Goal: Task Accomplishment & Management: Complete application form

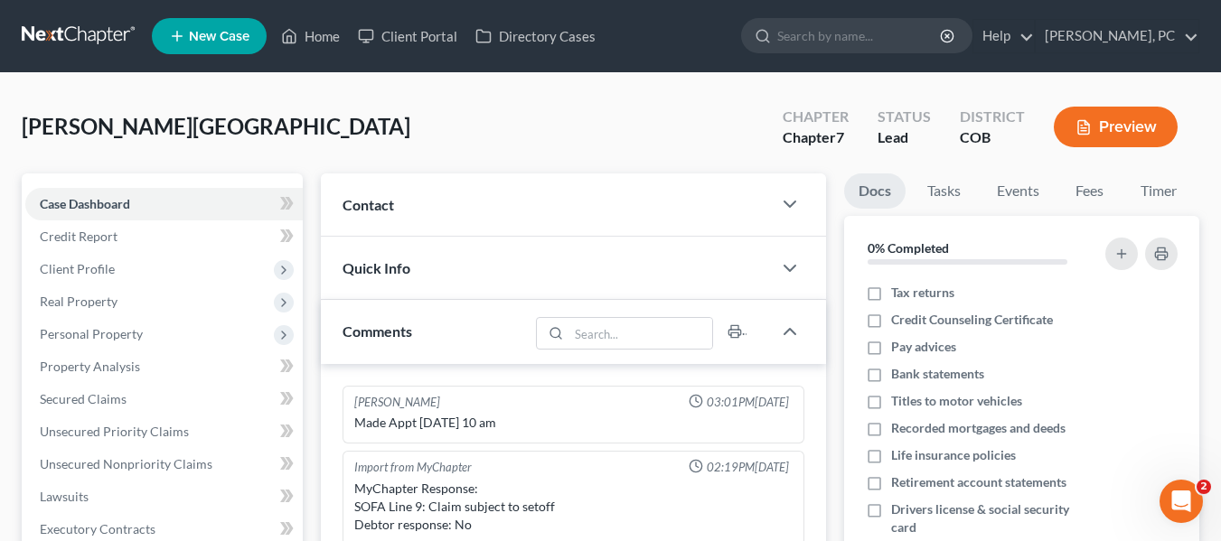
click at [835, 5] on nav "Home New Case Client Portal Directory Cases [PERSON_NAME], PC [PERSON_NAME][EMA…" at bounding box center [610, 36] width 1221 height 72
click at [835, 32] on input "search" at bounding box center [859, 35] width 165 height 33
type input "[PERSON_NAME]"
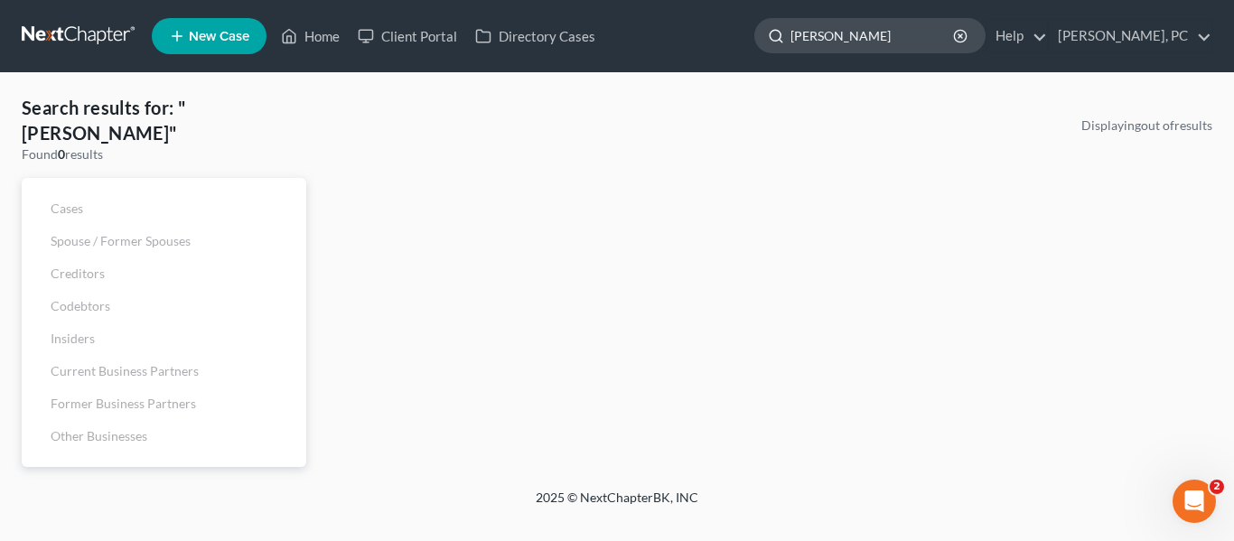
click at [950, 36] on input "[PERSON_NAME]" at bounding box center [873, 35] width 165 height 33
type input "[PERSON_NAME]"
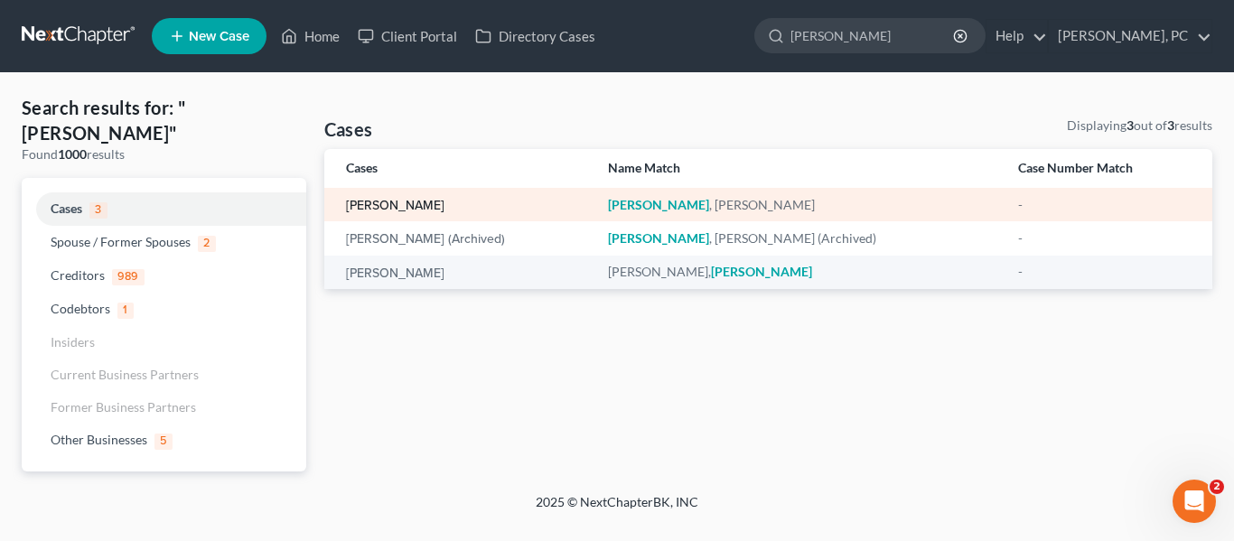
click at [369, 205] on link "[PERSON_NAME]" at bounding box center [395, 206] width 99 height 13
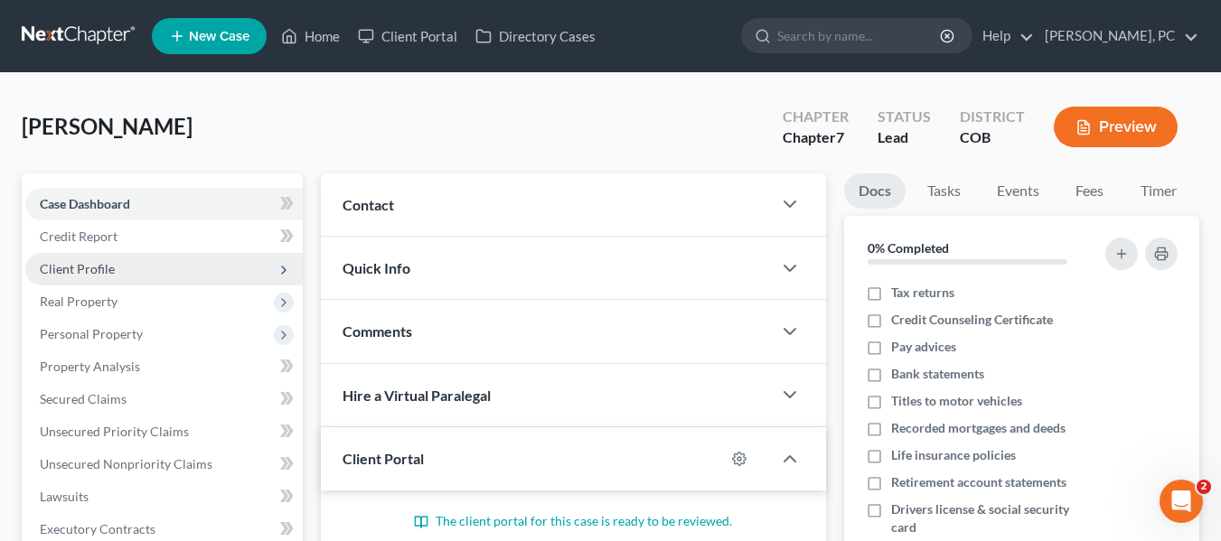
click at [60, 273] on span "Client Profile" at bounding box center [77, 268] width 75 height 15
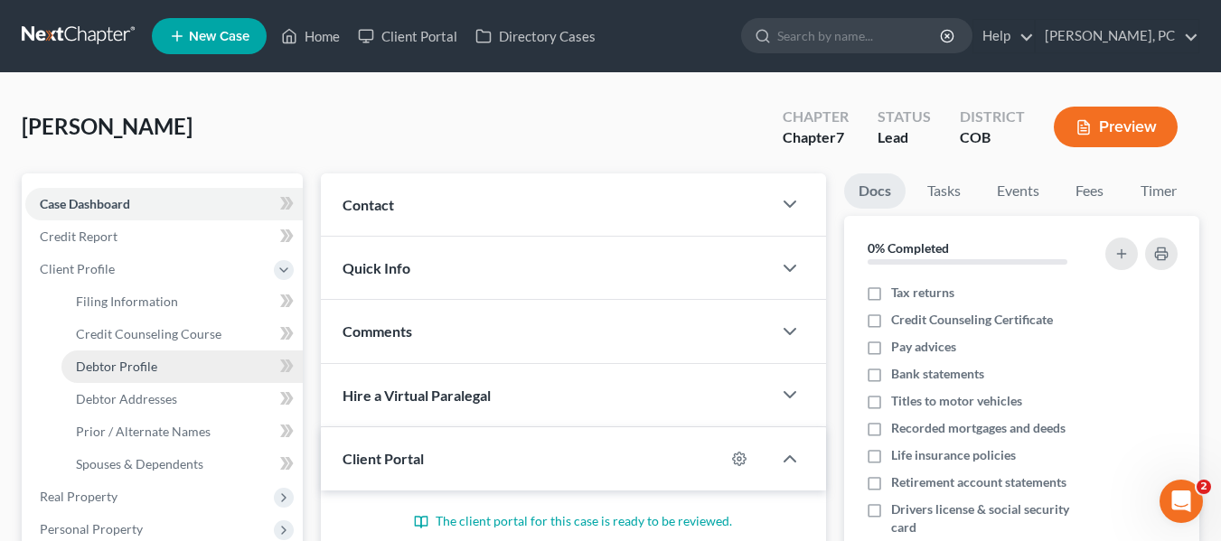
click at [130, 363] on span "Debtor Profile" at bounding box center [116, 366] width 81 height 15
select select "1"
select select "3"
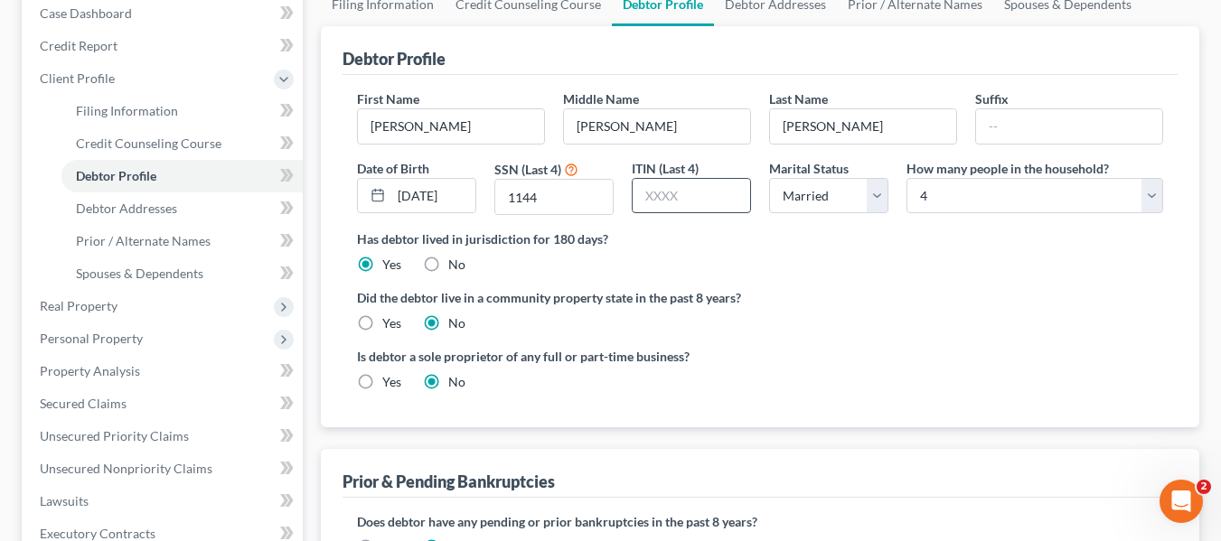
scroll to position [163, 0]
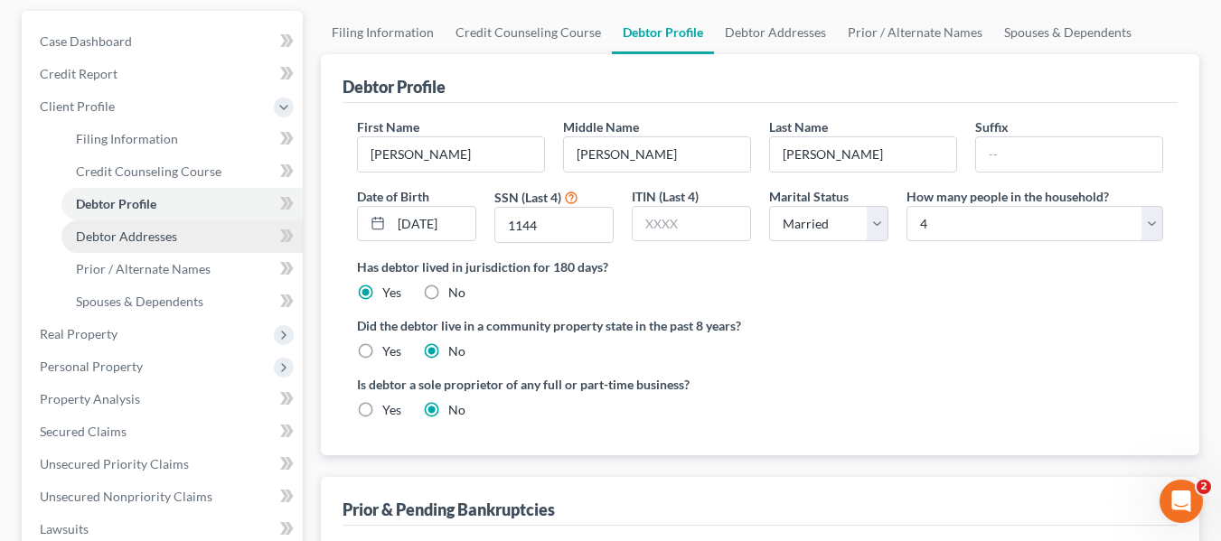
click at [127, 242] on span "Debtor Addresses" at bounding box center [126, 236] width 101 height 15
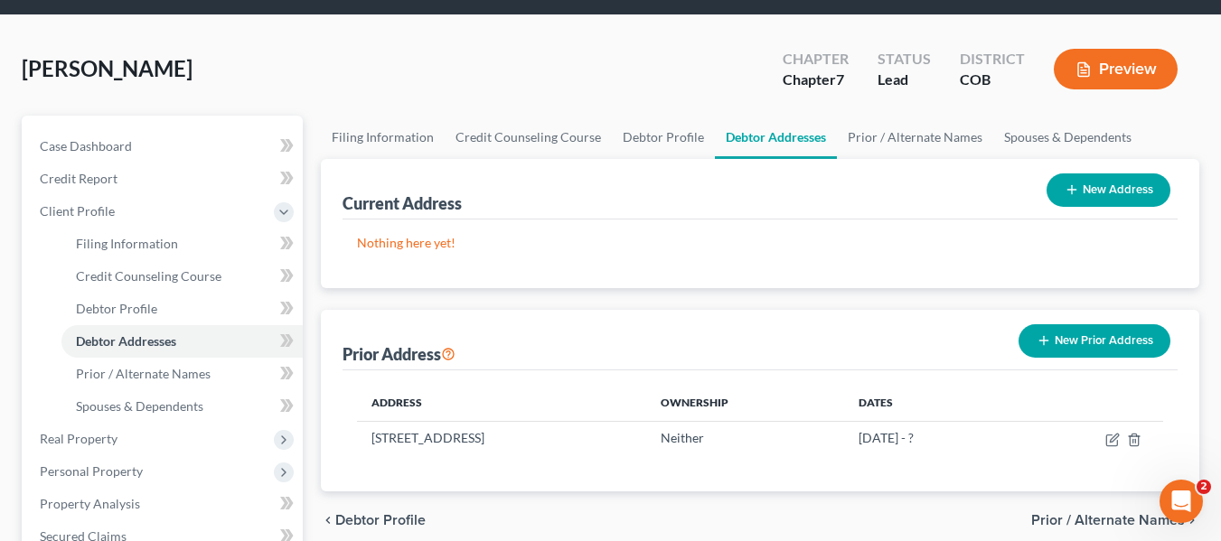
scroll to position [90, 0]
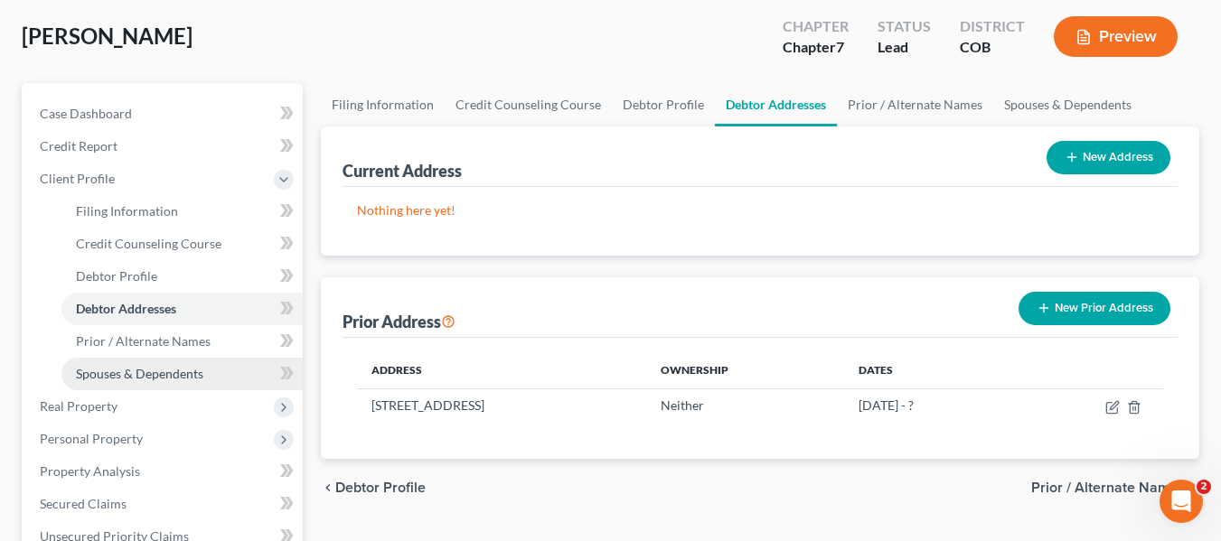
click at [144, 380] on span "Spouses & Dependents" at bounding box center [139, 373] width 127 height 15
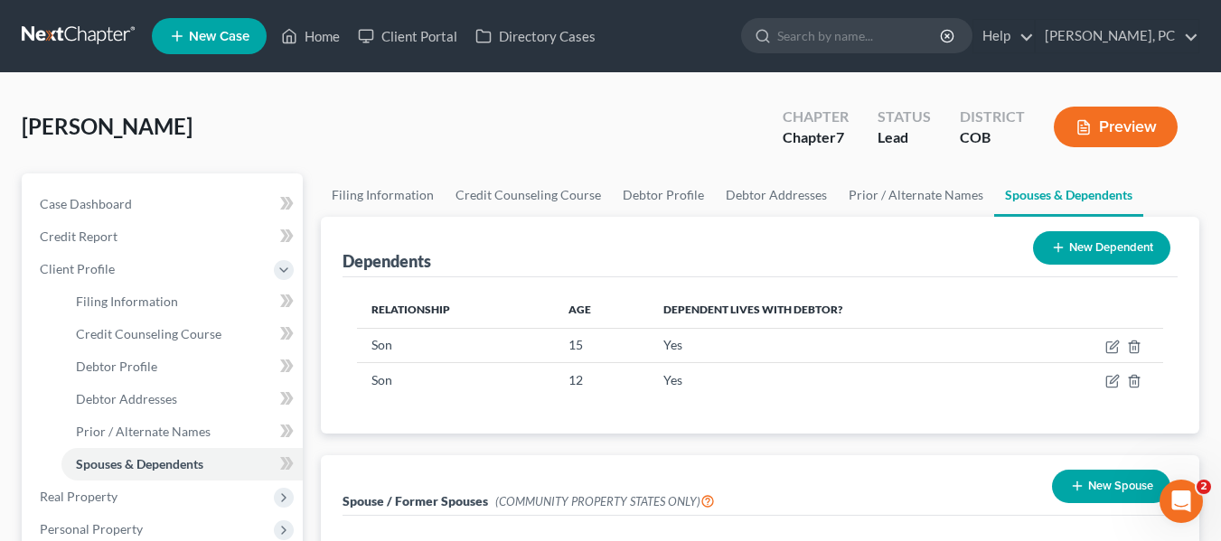
click at [1112, 122] on button "Preview" at bounding box center [1116, 127] width 124 height 41
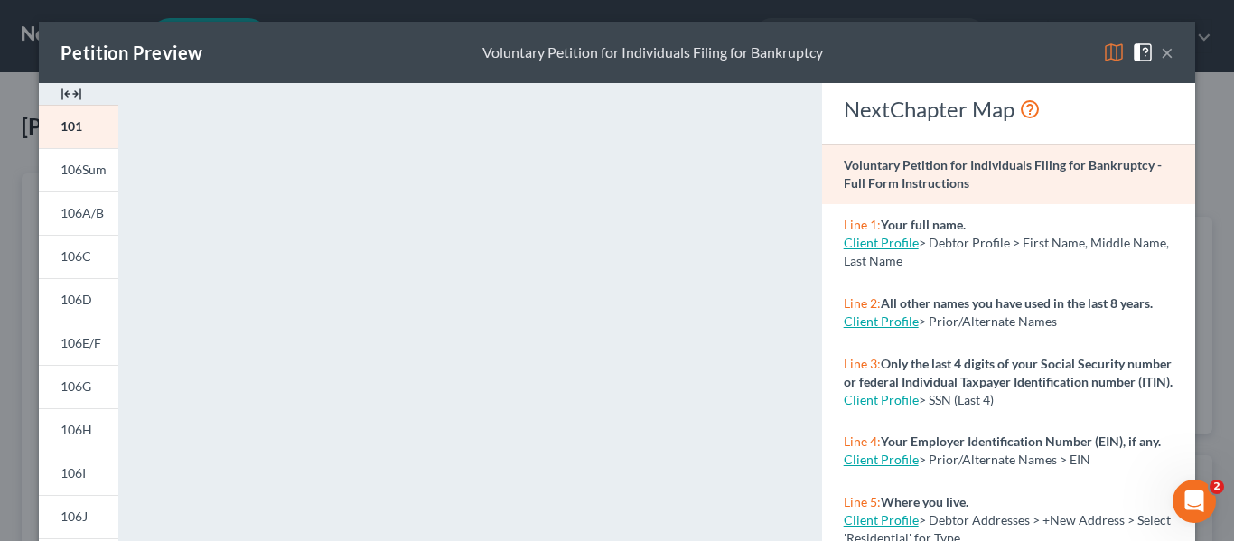
click at [1161, 51] on button "×" at bounding box center [1167, 53] width 13 height 22
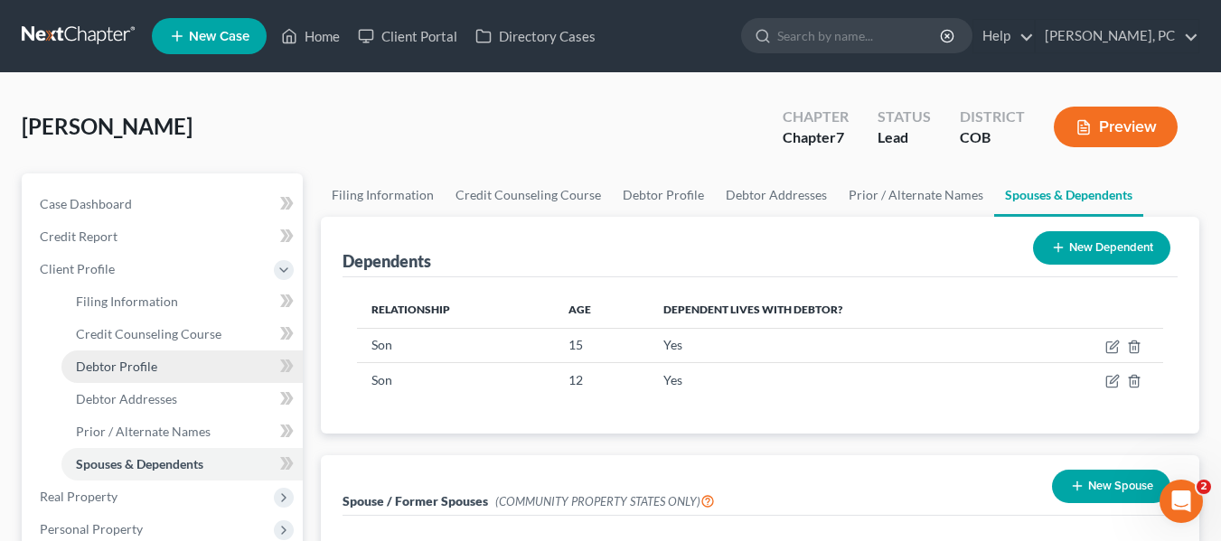
click at [126, 371] on span "Debtor Profile" at bounding box center [116, 366] width 81 height 15
select select "1"
select select "3"
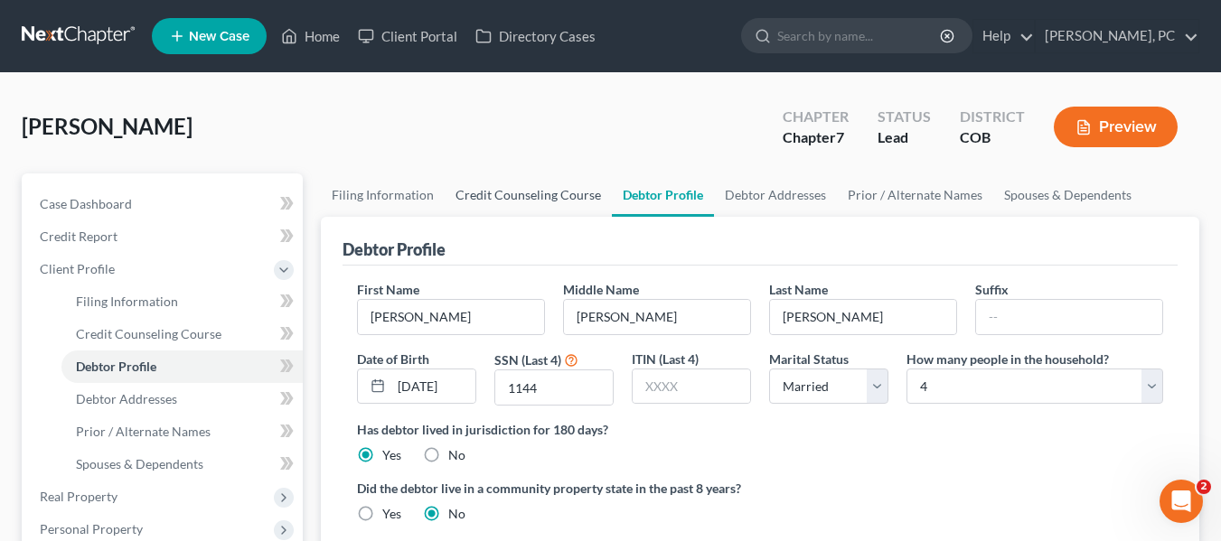
click at [460, 198] on link "Credit Counseling Course" at bounding box center [528, 195] width 167 height 43
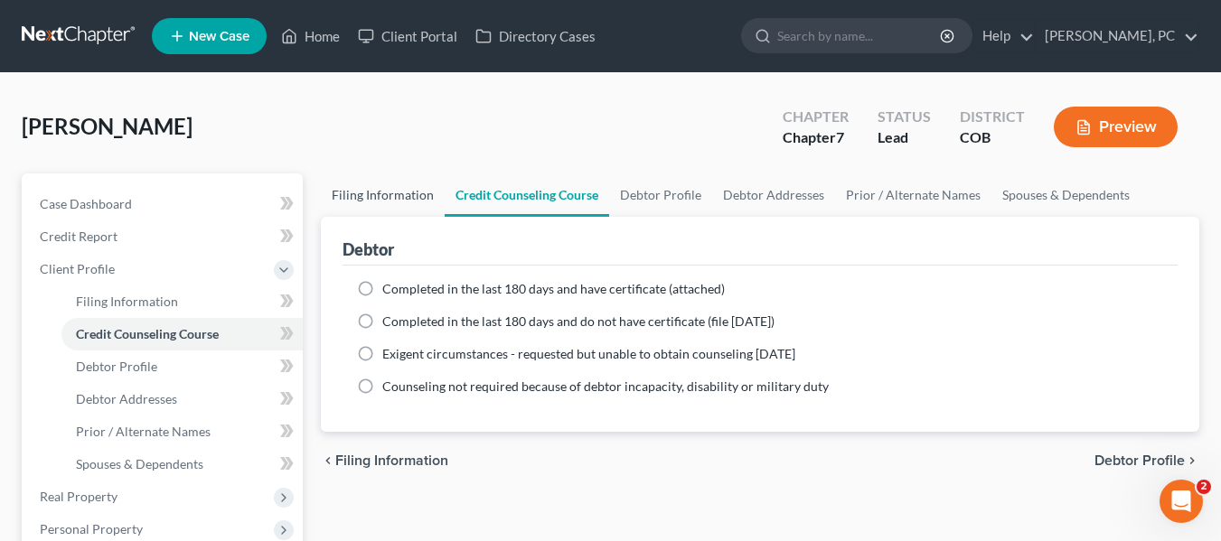
click at [375, 195] on link "Filing Information" at bounding box center [383, 195] width 124 height 43
select select "1"
select select "0"
select select "5"
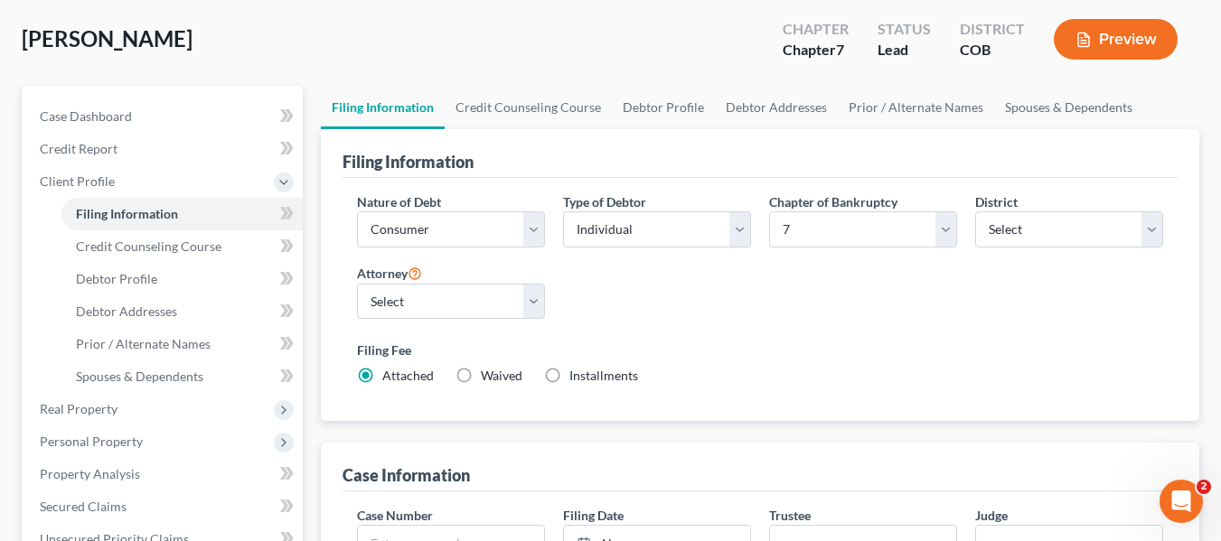
scroll to position [90, 0]
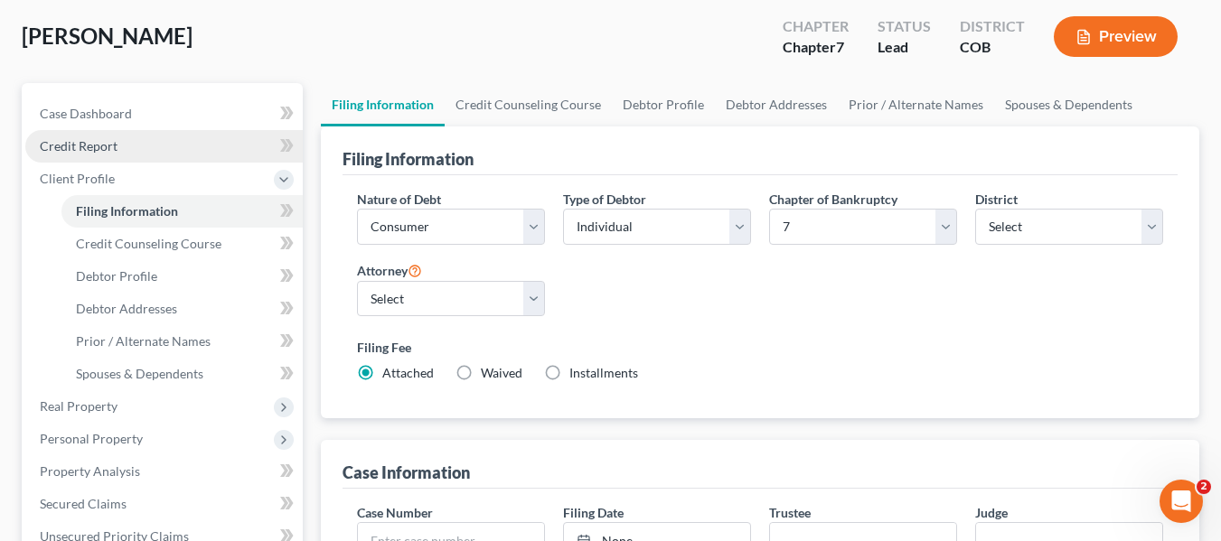
click at [107, 144] on span "Credit Report" at bounding box center [79, 145] width 78 height 15
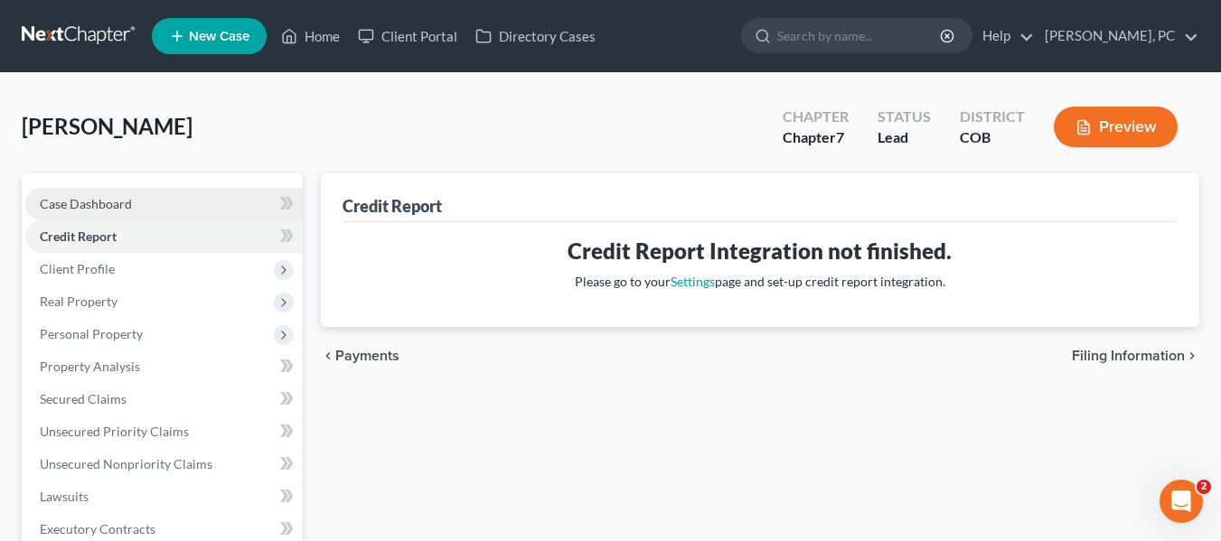
click at [132, 211] on link "Case Dashboard" at bounding box center [163, 204] width 277 height 33
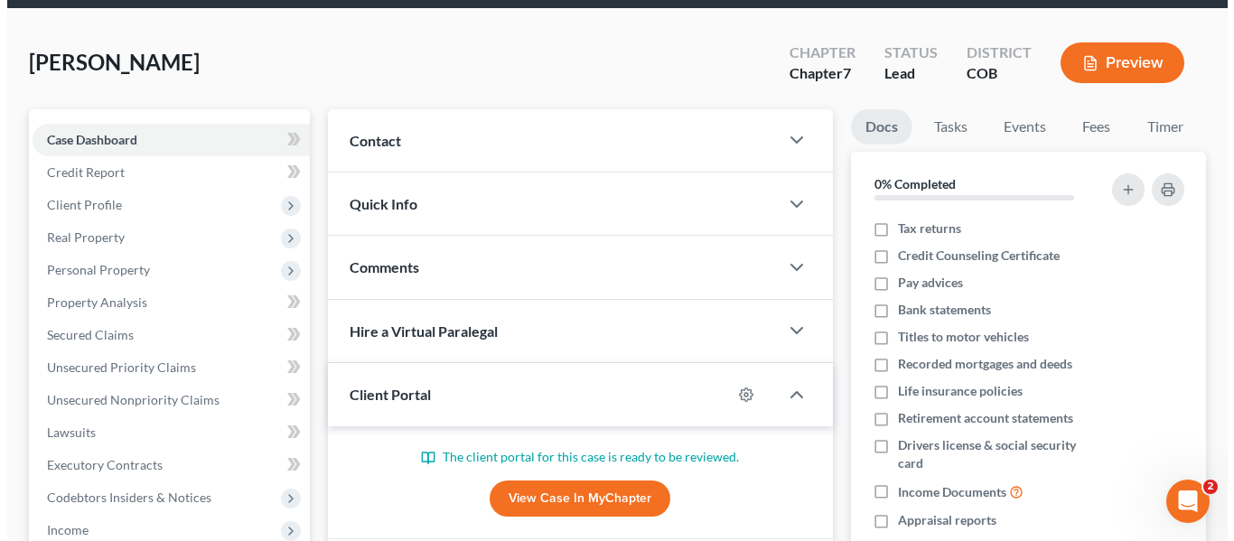
scroll to position [90, 0]
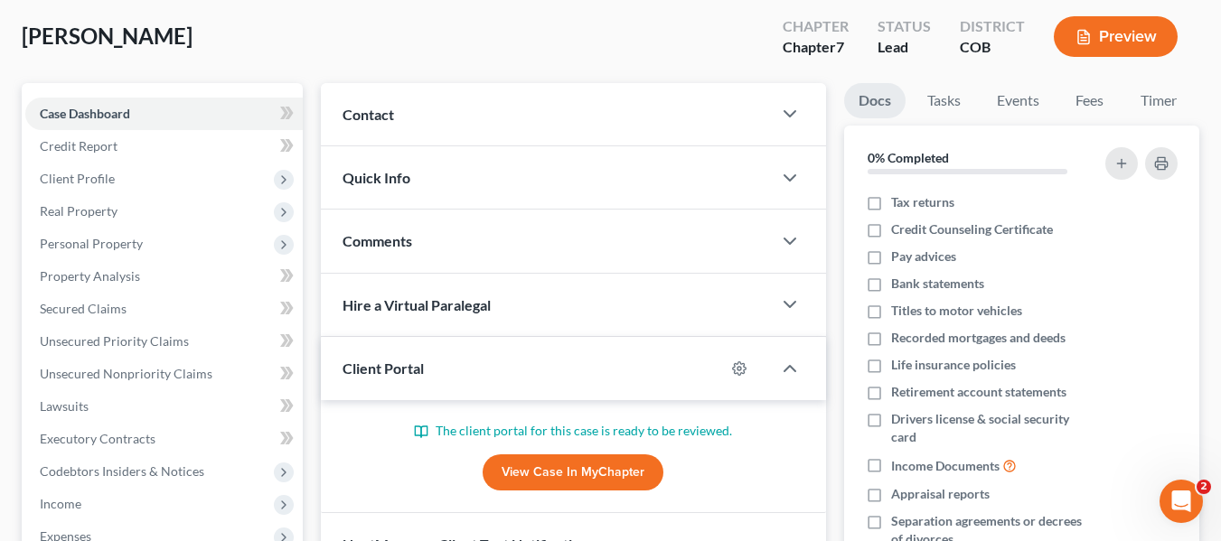
click at [515, 361] on div "Client Portal" at bounding box center [523, 368] width 404 height 62
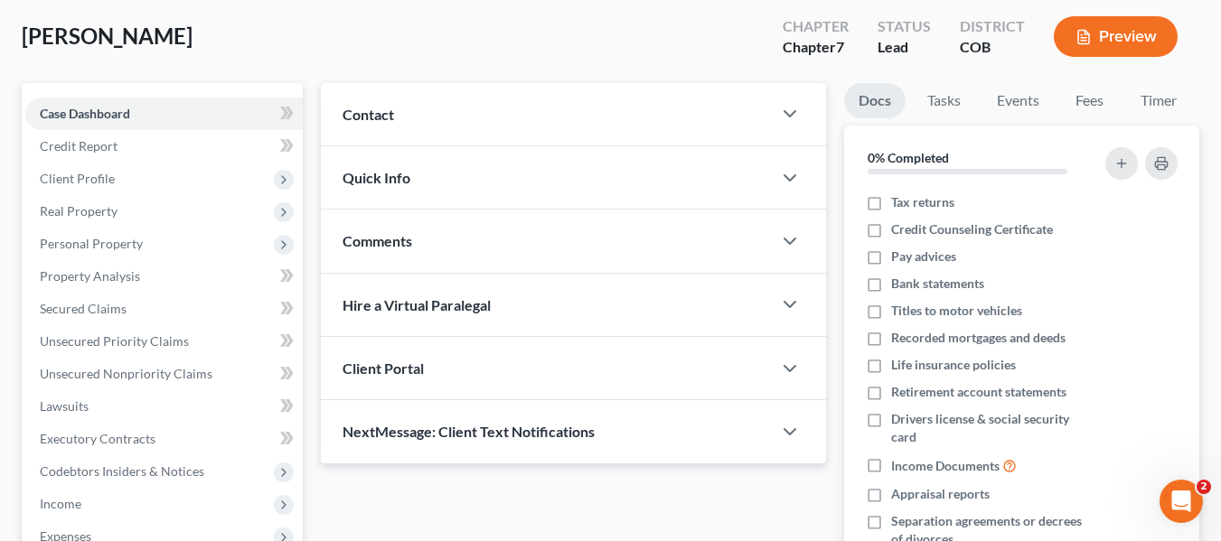
click at [515, 361] on div "Client Portal" at bounding box center [546, 368] width 451 height 62
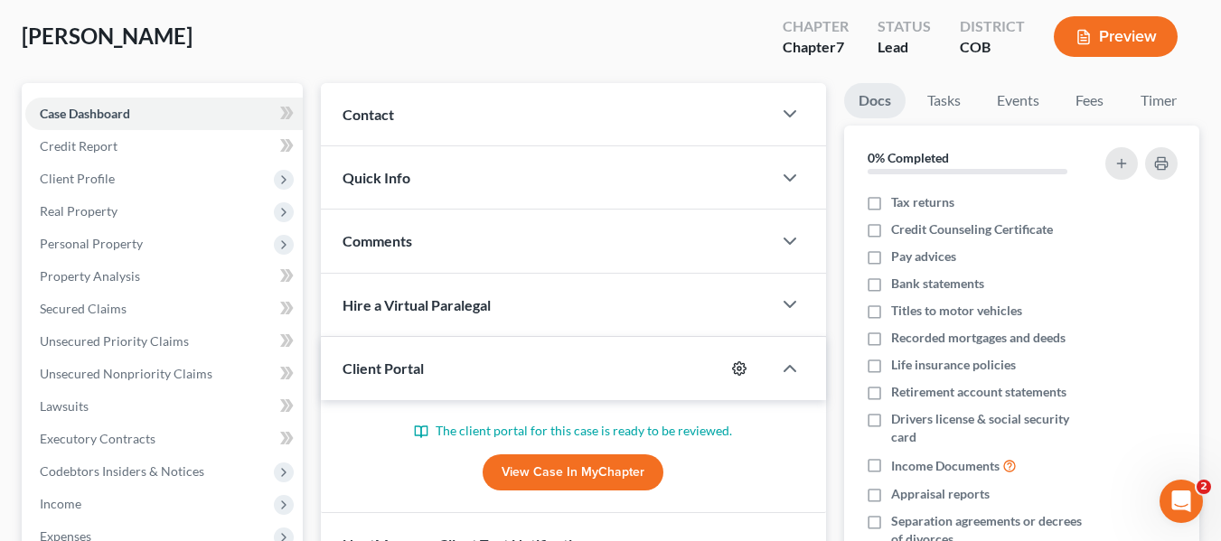
click at [733, 374] on icon "button" at bounding box center [739, 368] width 14 height 14
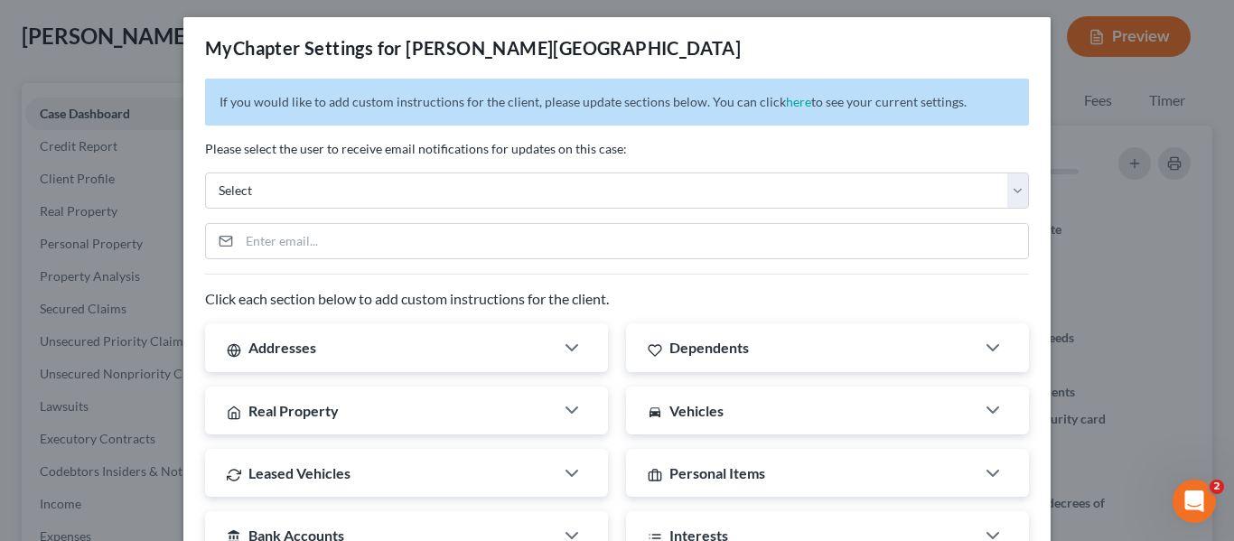
scroll to position [0, 0]
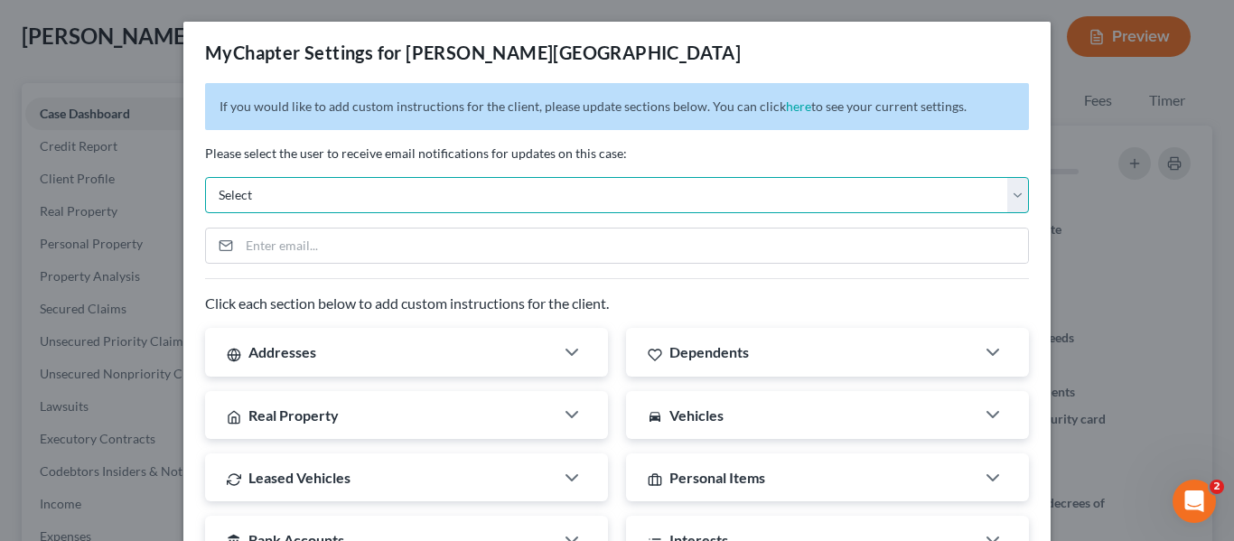
click at [557, 192] on select "Select [PERSON_NAME][EMAIL_ADDRESS][DOMAIN_NAME] [EMAIL_ADDRESS][DOMAIN_NAME] […" at bounding box center [617, 195] width 824 height 36
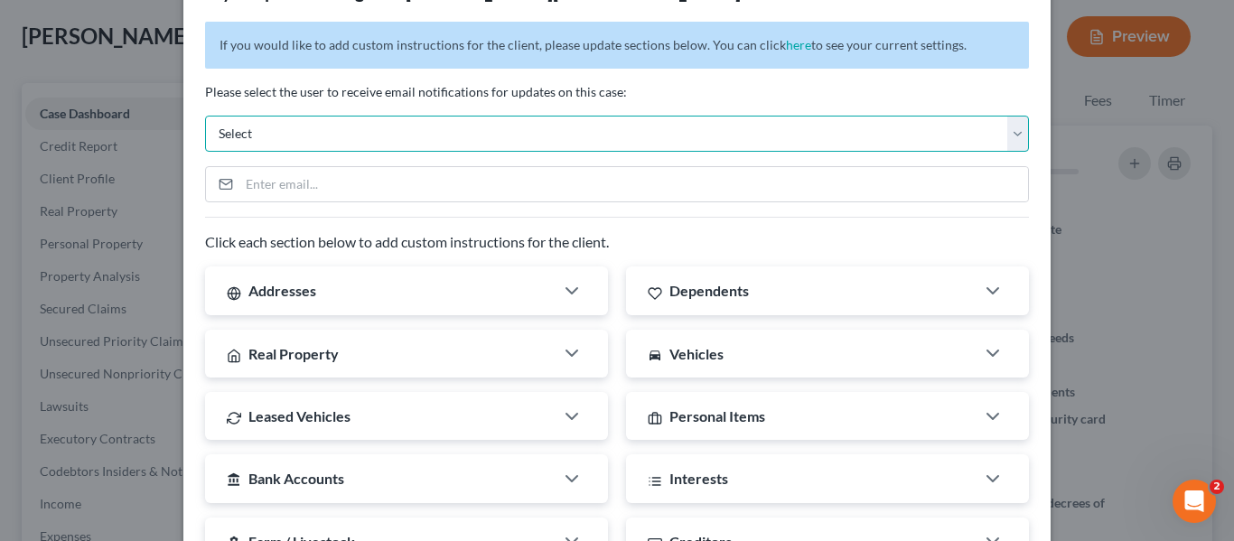
scroll to position [90, 0]
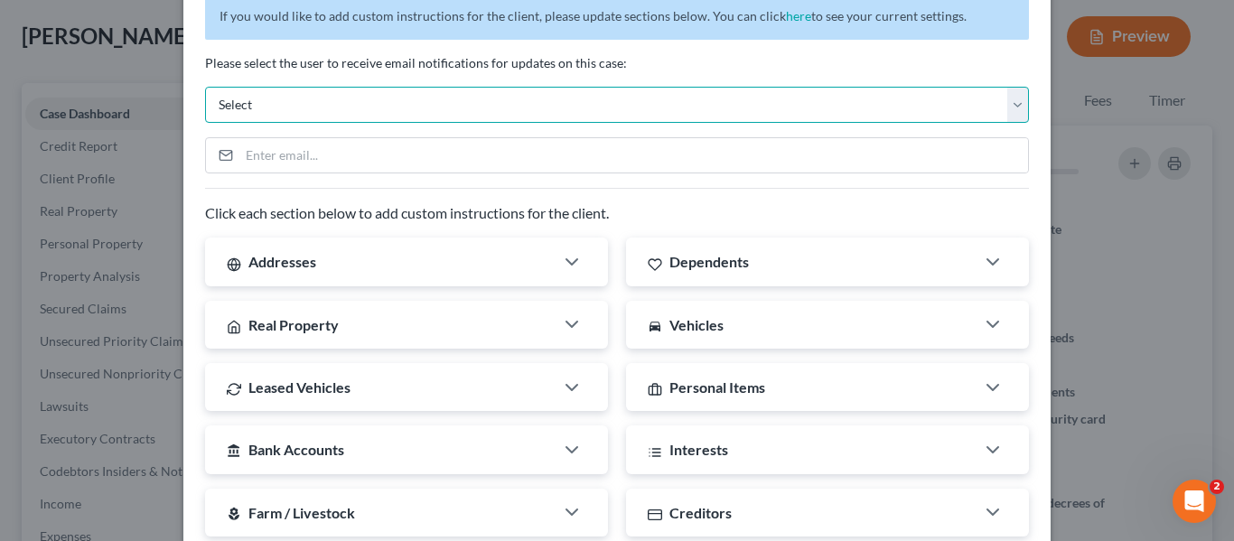
click at [524, 110] on select "Select [PERSON_NAME][EMAIL_ADDRESS][DOMAIN_NAME] [EMAIL_ADDRESS][DOMAIN_NAME] […" at bounding box center [617, 105] width 824 height 36
click at [525, 108] on select "Select [PERSON_NAME][EMAIL_ADDRESS][DOMAIN_NAME] [EMAIL_ADDRESS][DOMAIN_NAME] […" at bounding box center [617, 105] width 824 height 36
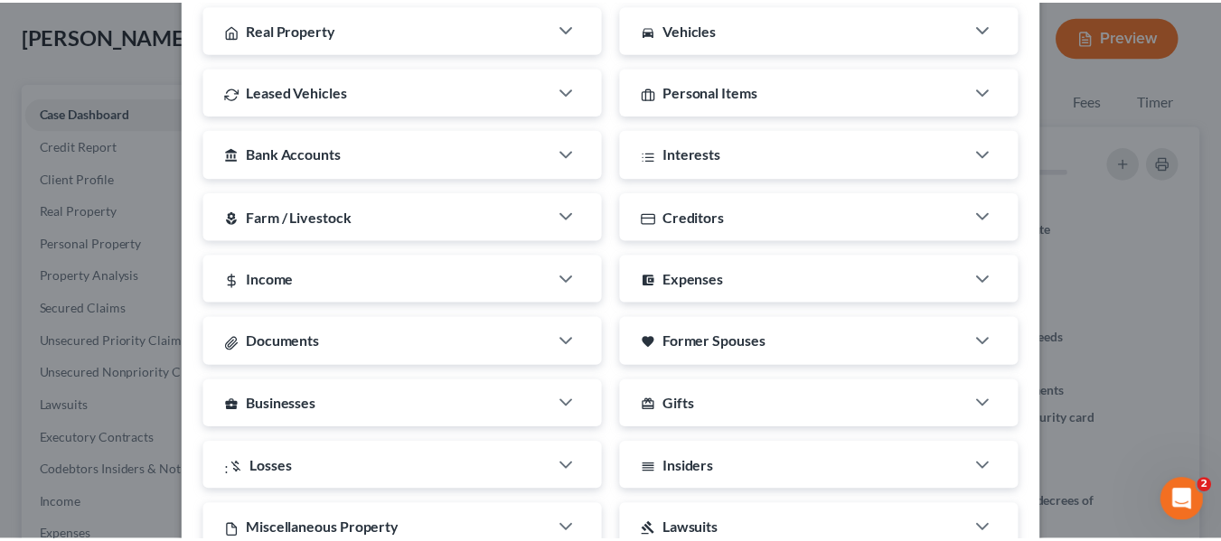
scroll to position [574, 0]
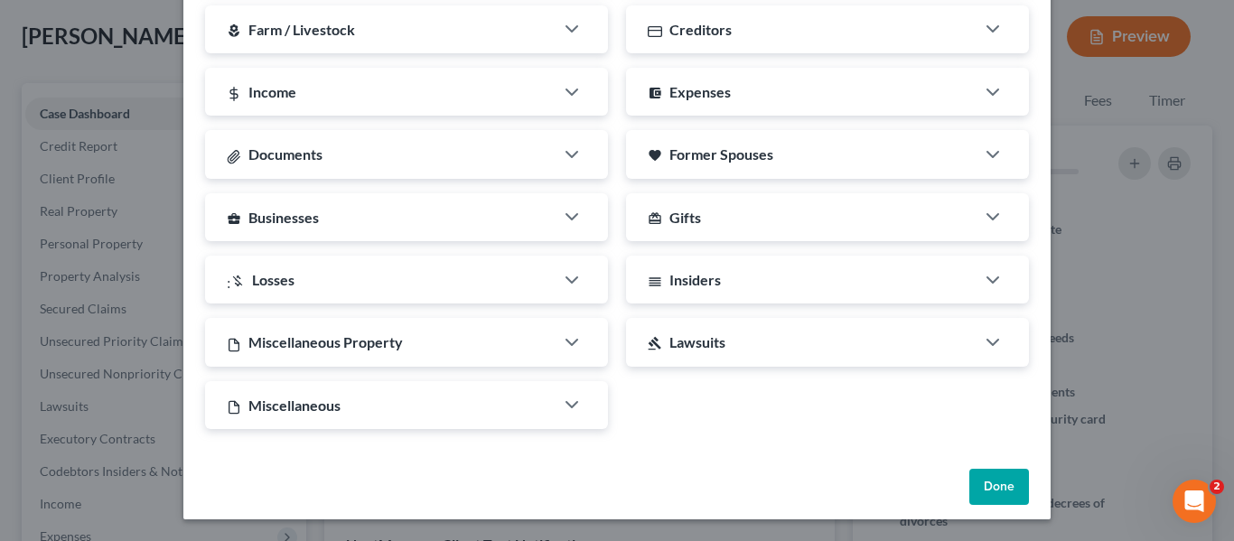
click at [1007, 492] on button "Done" at bounding box center [1000, 487] width 60 height 36
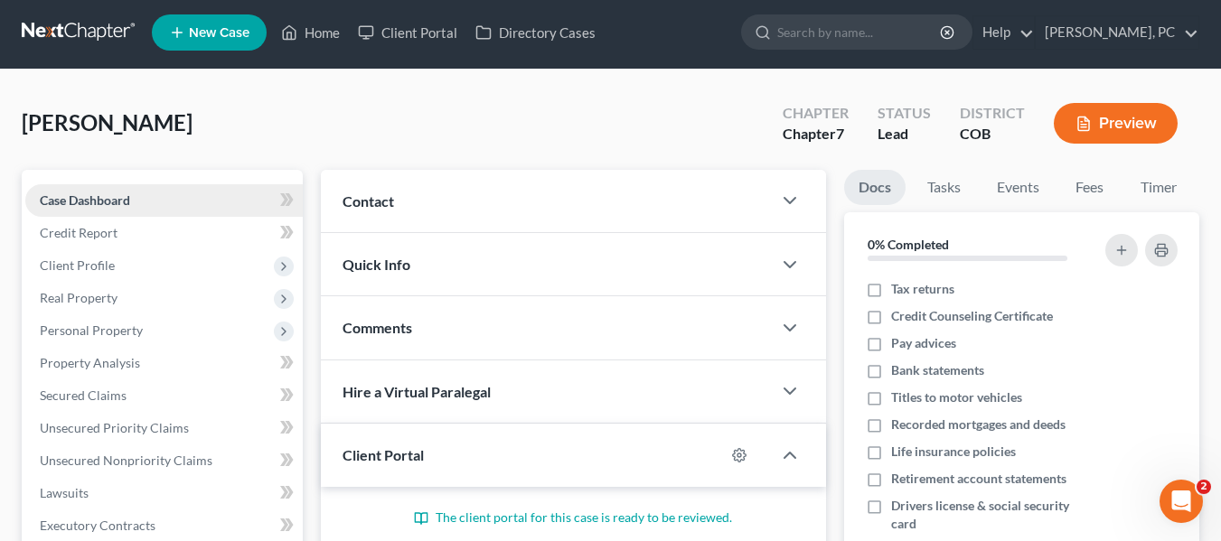
scroll to position [0, 0]
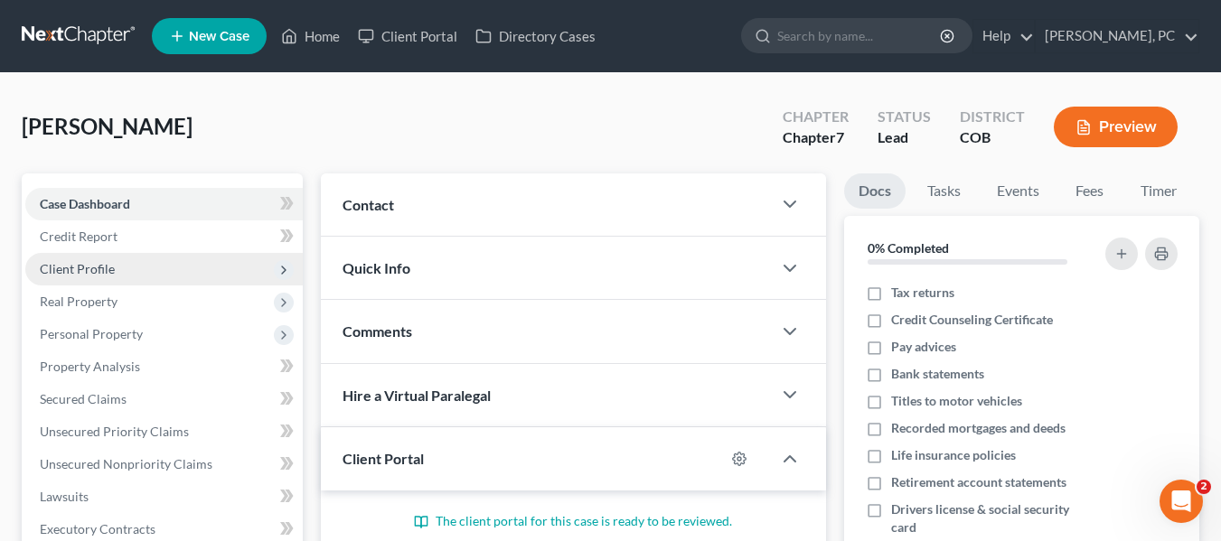
click at [91, 258] on span "Client Profile" at bounding box center [163, 269] width 277 height 33
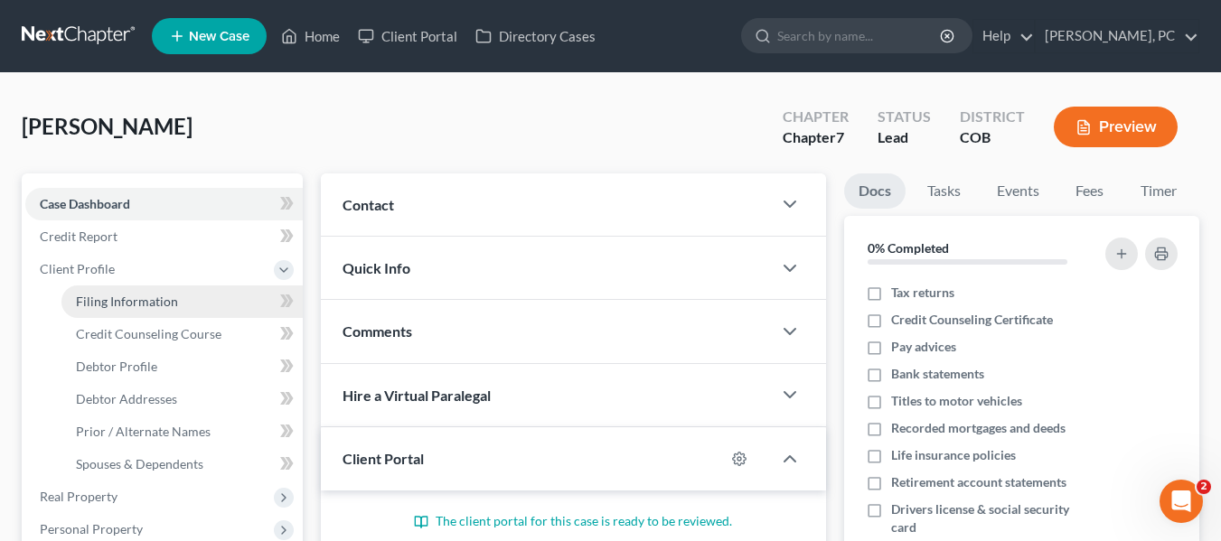
click at [101, 299] on span "Filing Information" at bounding box center [127, 301] width 102 height 15
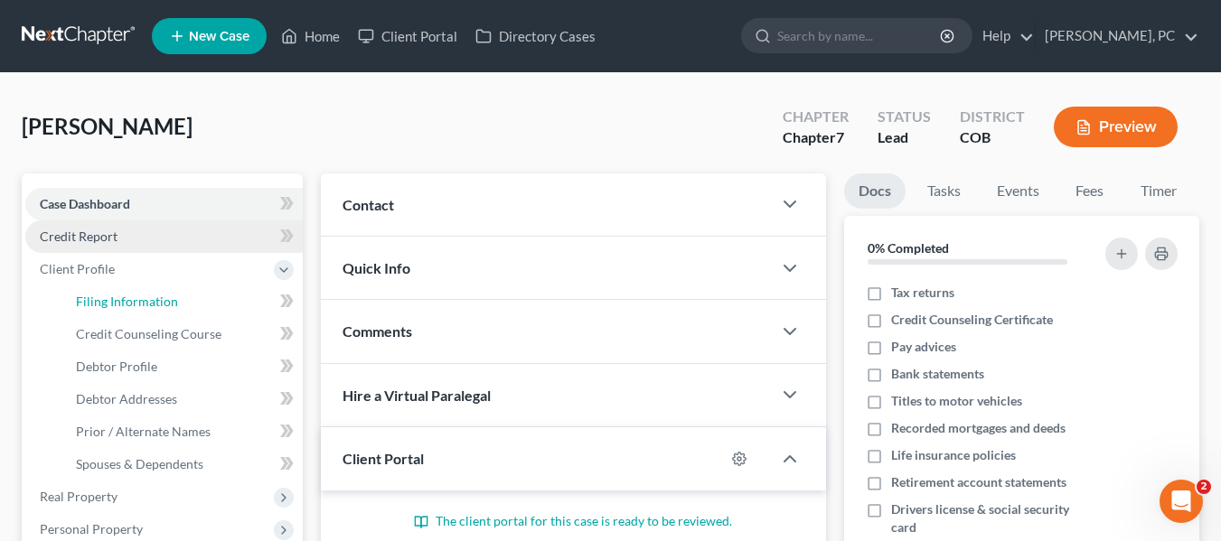
select select "1"
select select "0"
select select "11"
select select "2"
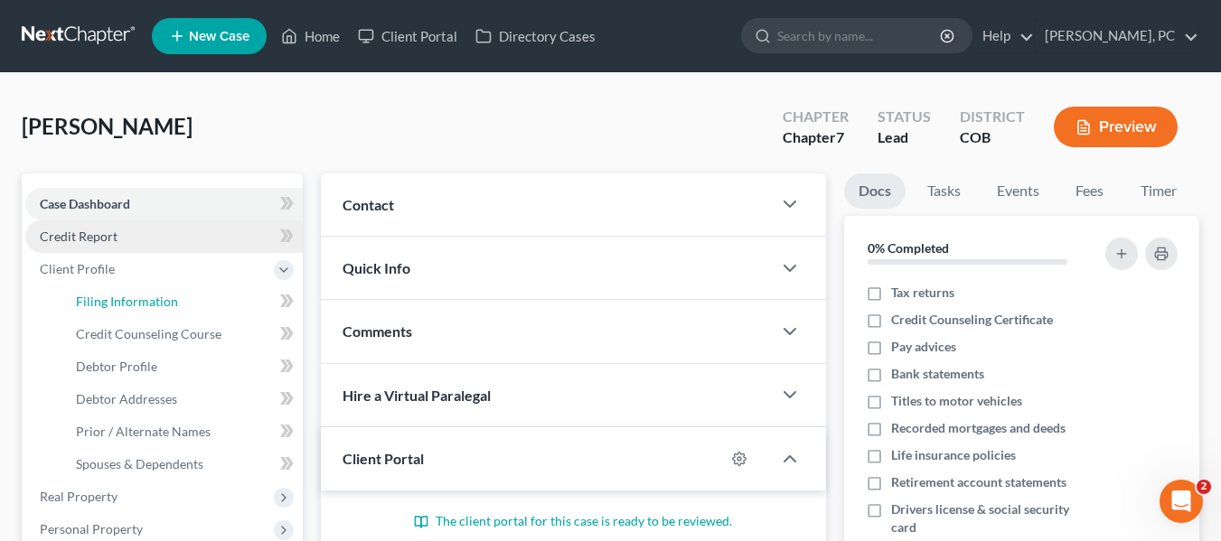
select select "5"
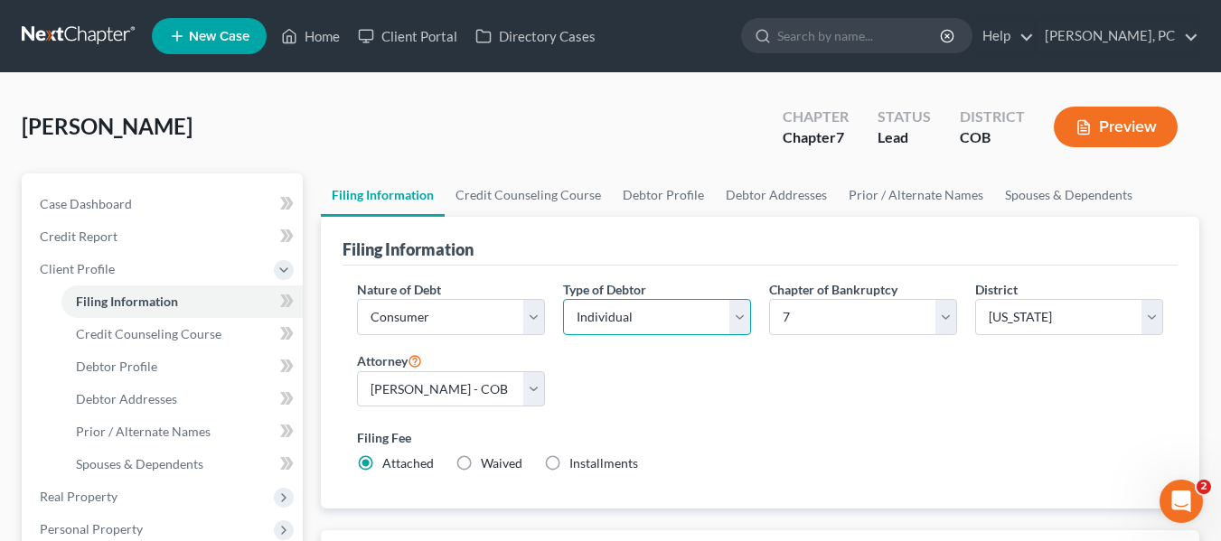
click at [723, 315] on select "Select Individual Joint" at bounding box center [657, 317] width 188 height 36
select select "1"
click at [563, 335] on select "Select Individual Joint" at bounding box center [657, 317] width 188 height 36
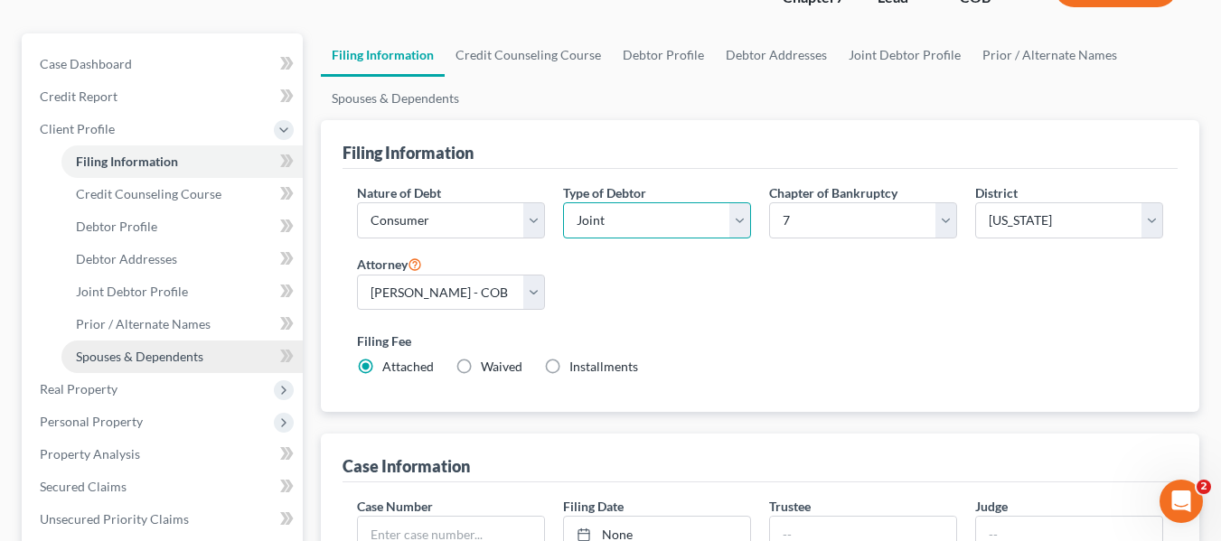
scroll to position [134, 0]
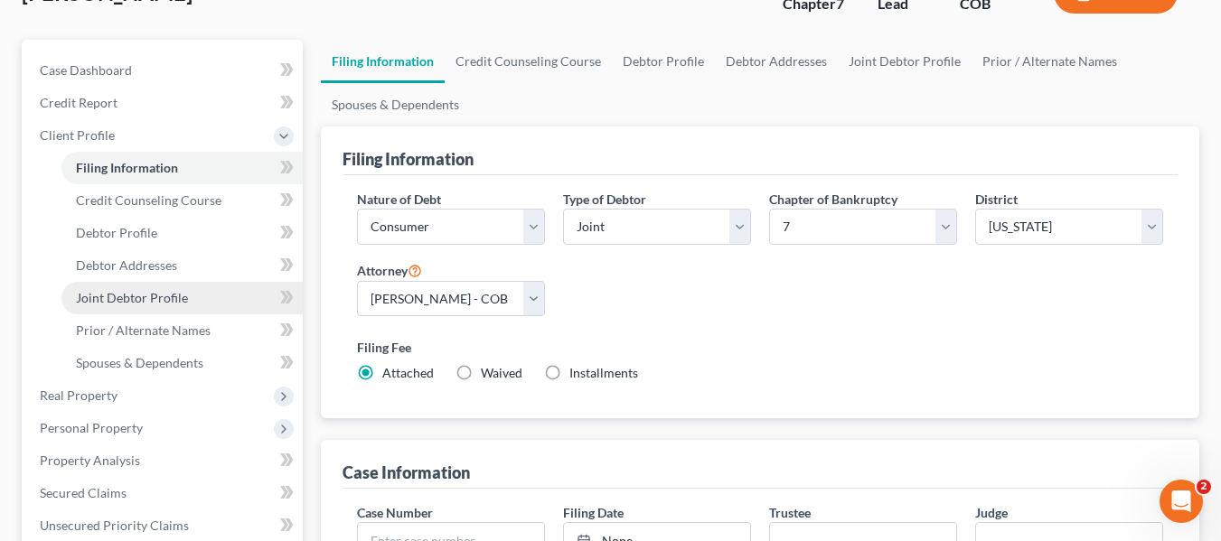
click at [116, 306] on link "Joint Debtor Profile" at bounding box center [181, 298] width 241 height 33
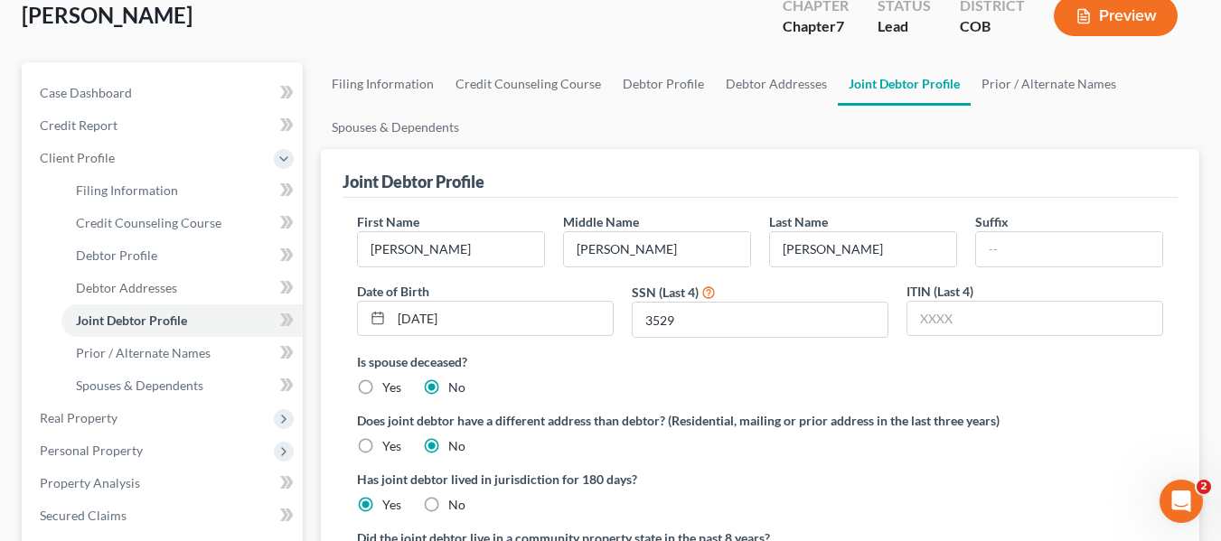
scroll to position [90, 0]
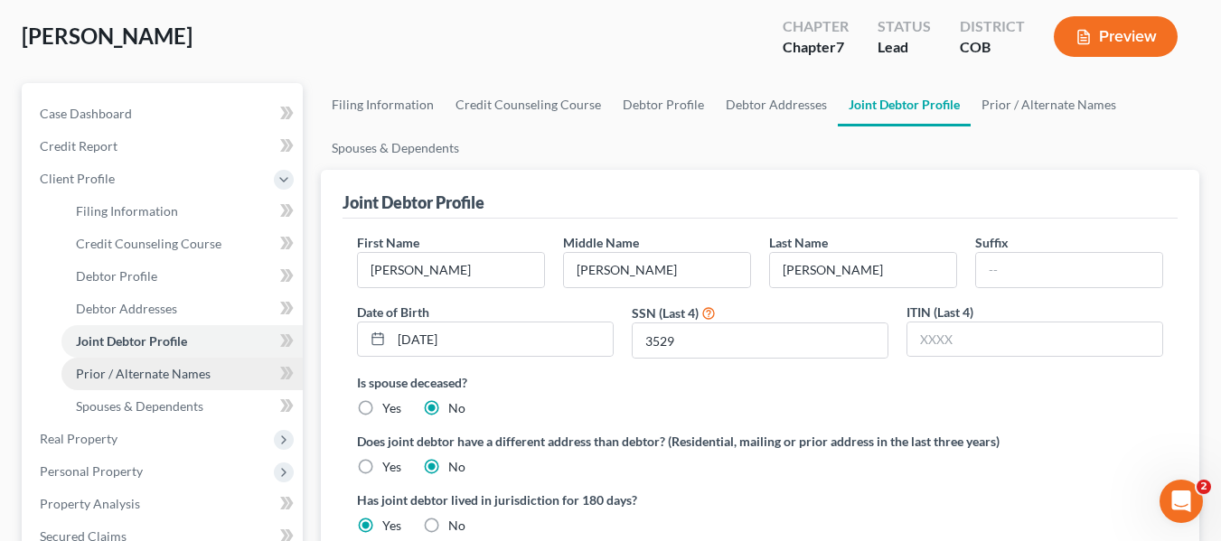
click at [147, 375] on span "Prior / Alternate Names" at bounding box center [143, 373] width 135 height 15
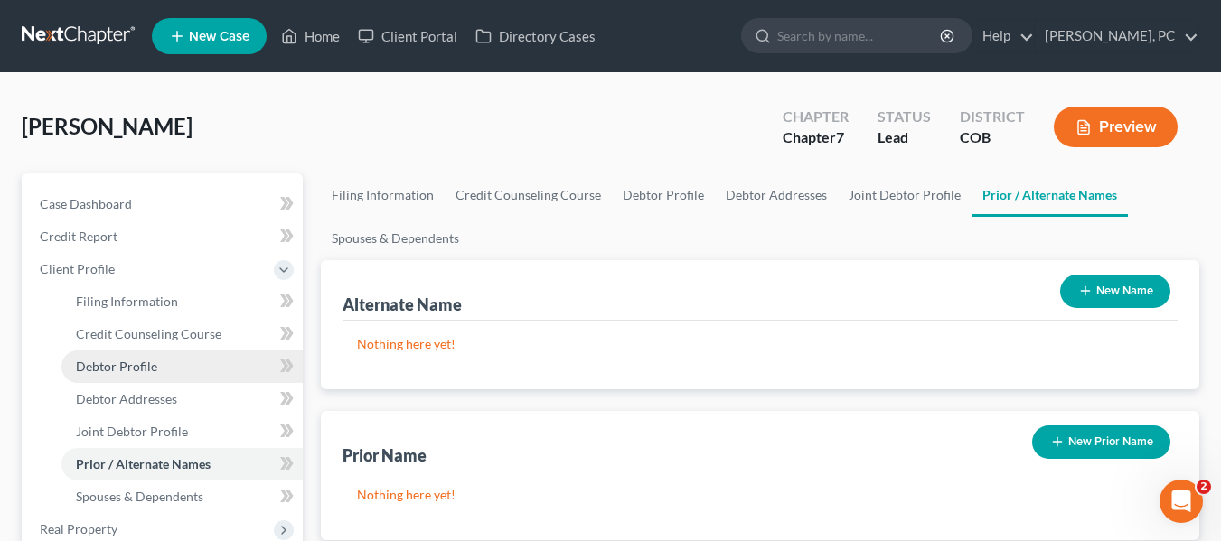
click at [139, 352] on link "Debtor Profile" at bounding box center [181, 367] width 241 height 33
select select "1"
select select "3"
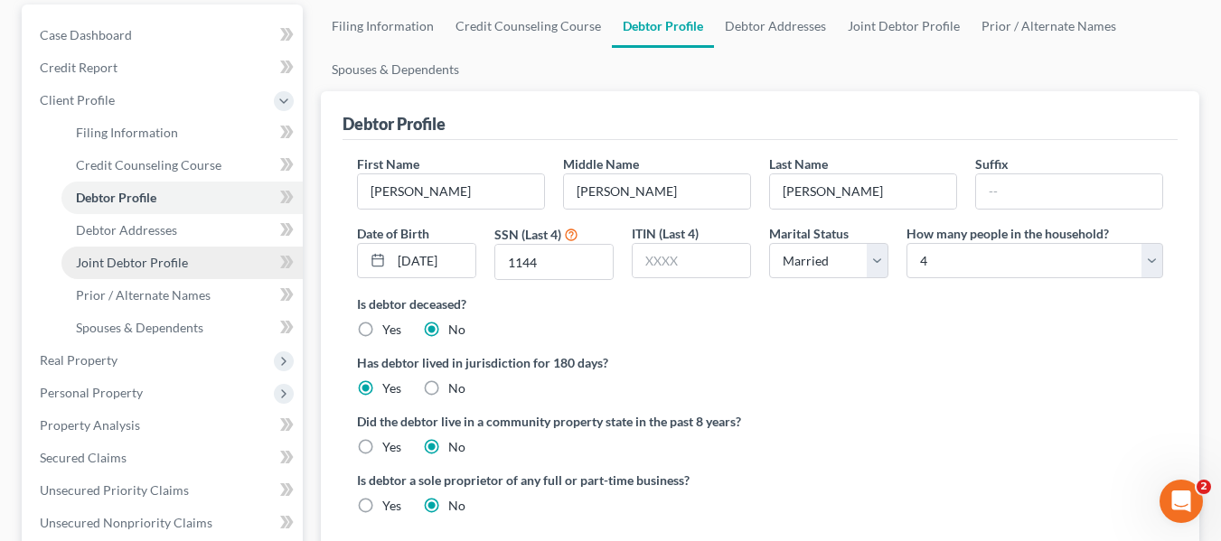
scroll to position [181, 0]
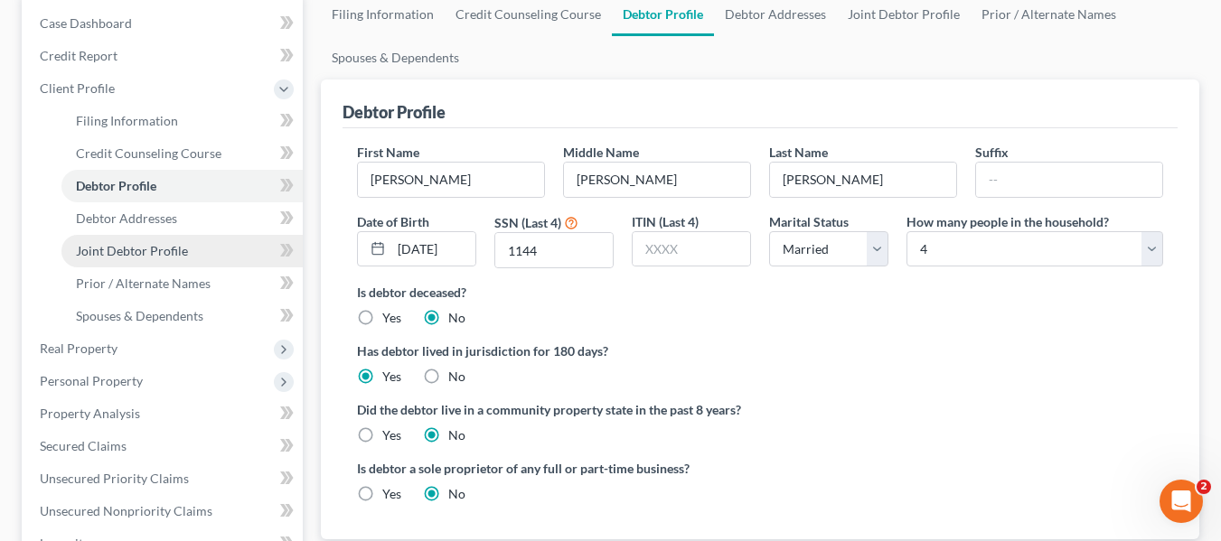
click at [135, 249] on span "Joint Debtor Profile" at bounding box center [132, 250] width 112 height 15
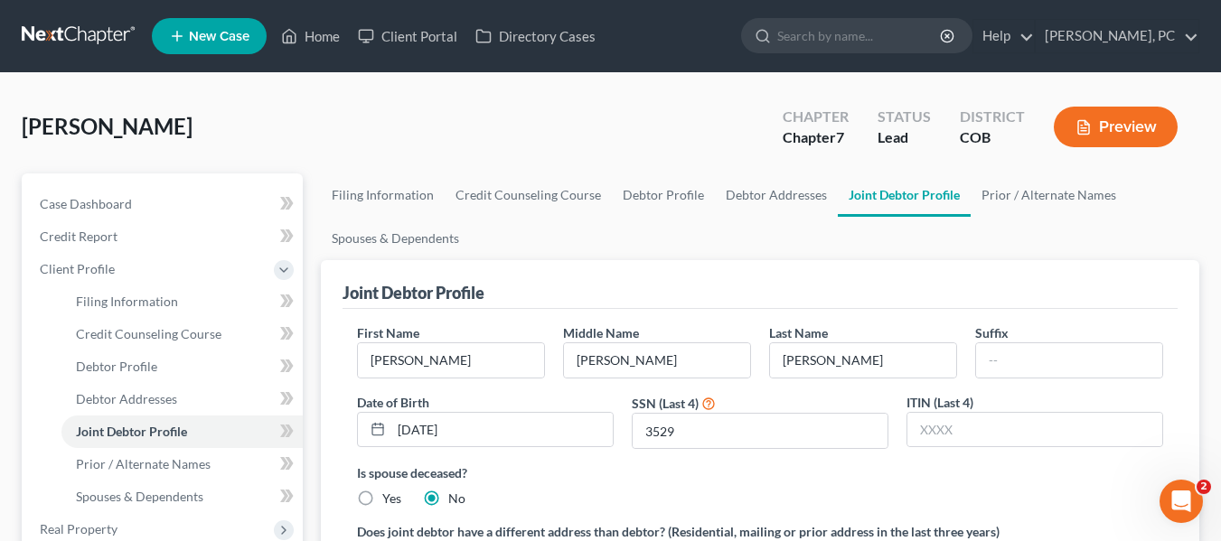
click at [1101, 124] on button "Preview" at bounding box center [1116, 127] width 124 height 41
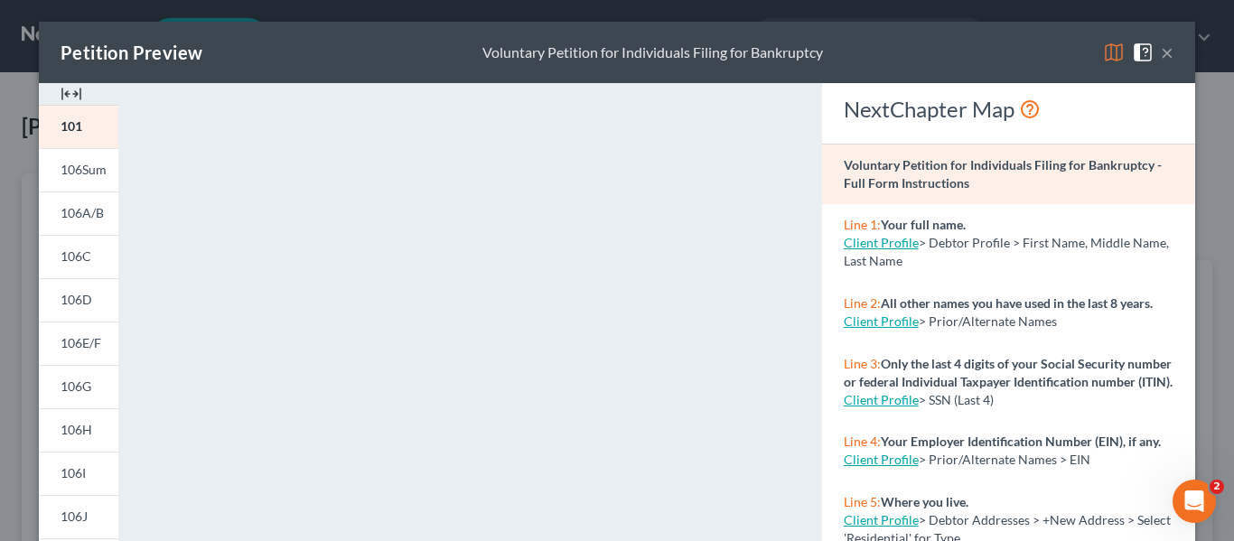
click at [1162, 51] on button "×" at bounding box center [1167, 53] width 13 height 22
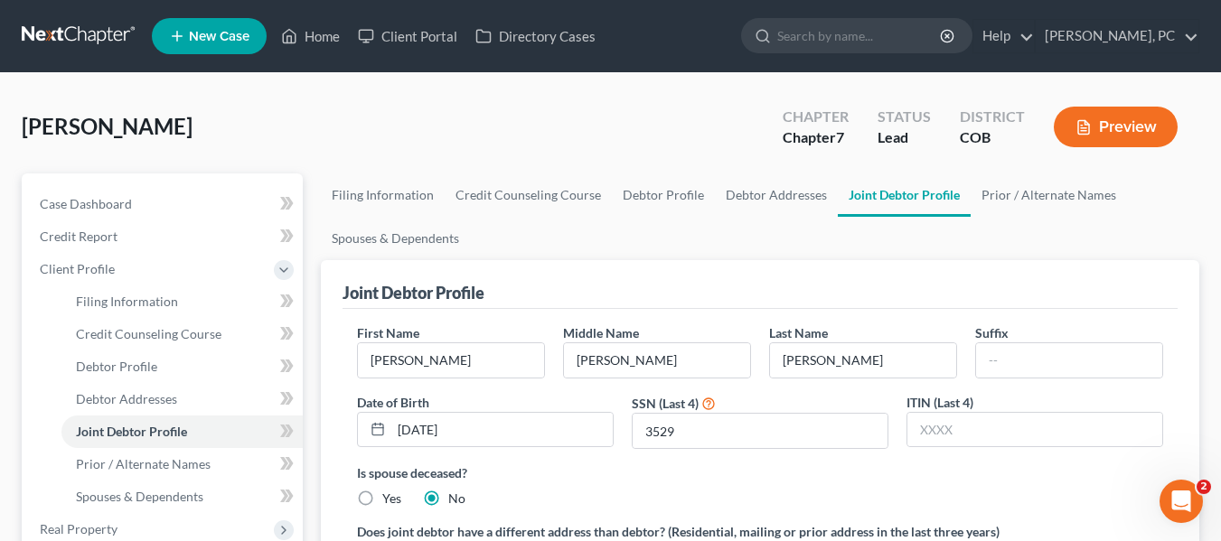
click at [622, 101] on div "[PERSON_NAME] Upgraded Chapter Chapter 7 Status Lead District COB Preview" at bounding box center [611, 134] width 1178 height 79
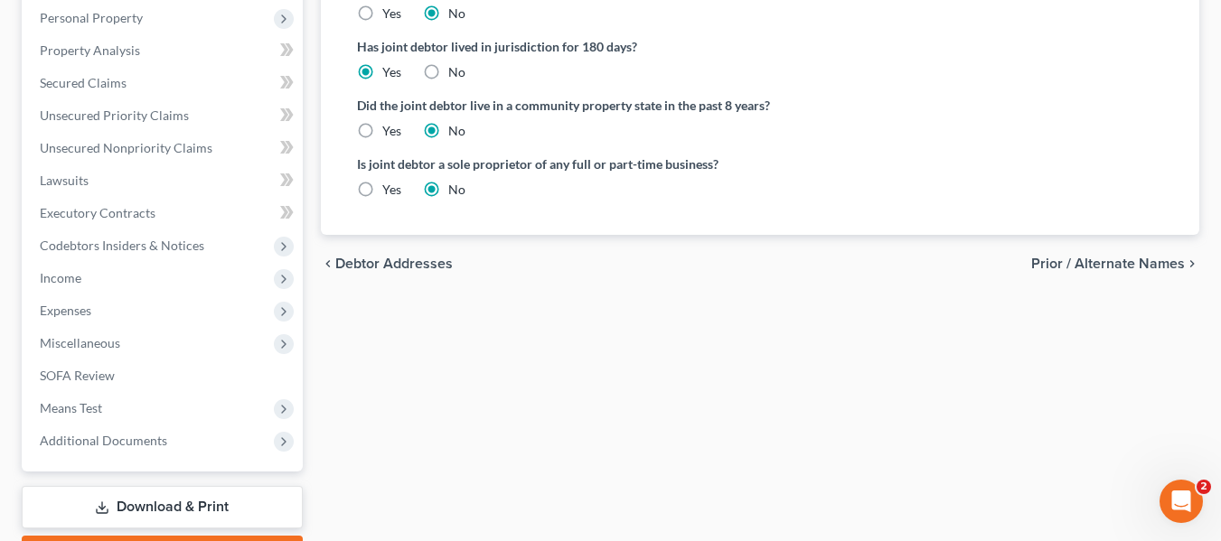
scroll to position [647, 0]
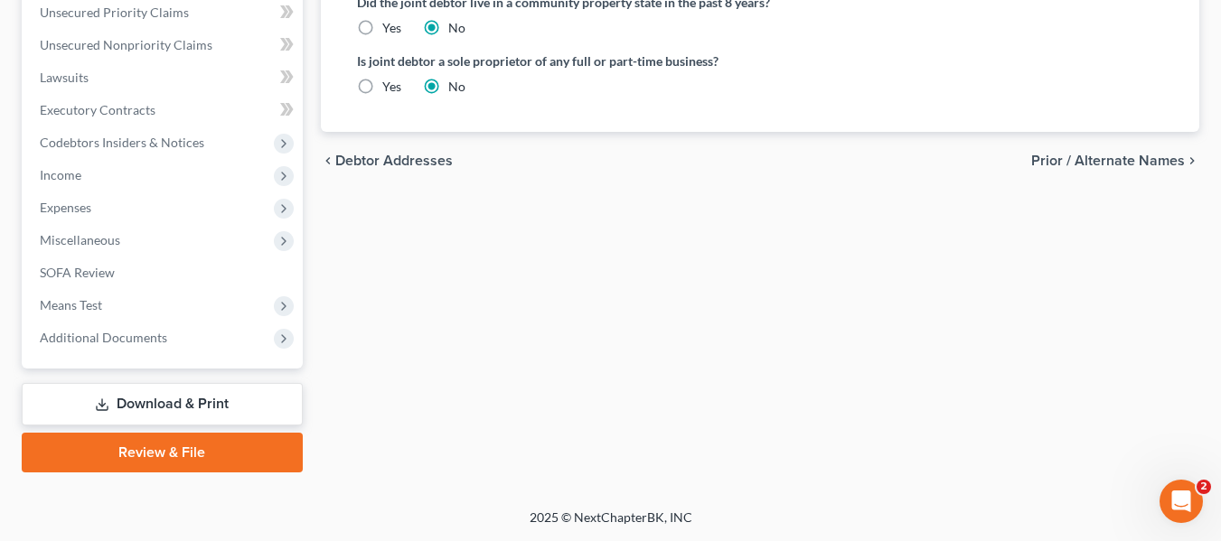
click at [192, 414] on link "Download & Print" at bounding box center [162, 404] width 281 height 42
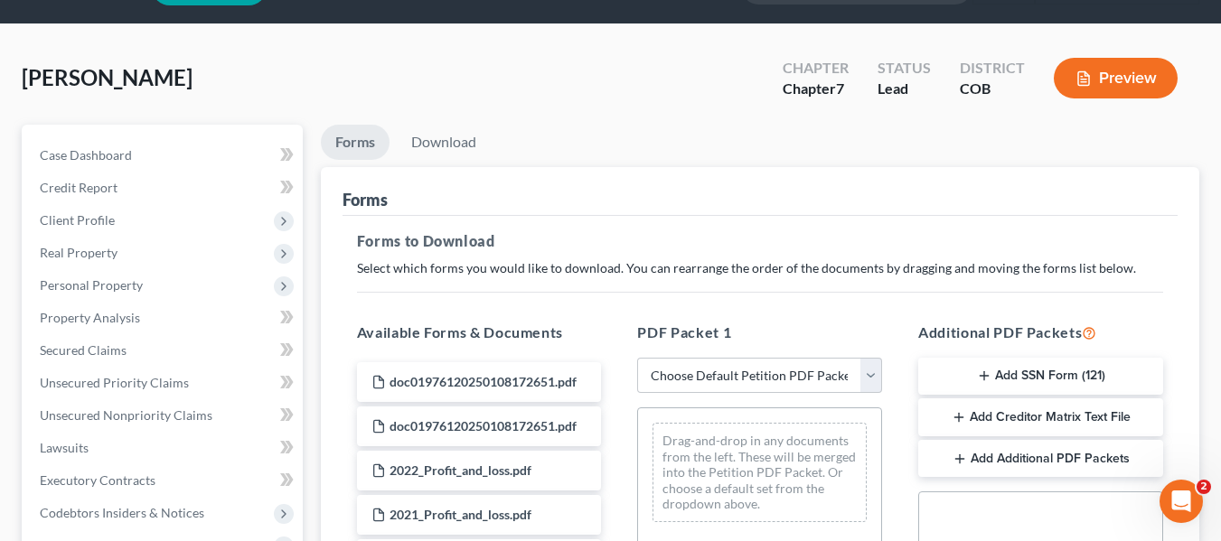
scroll to position [90, 0]
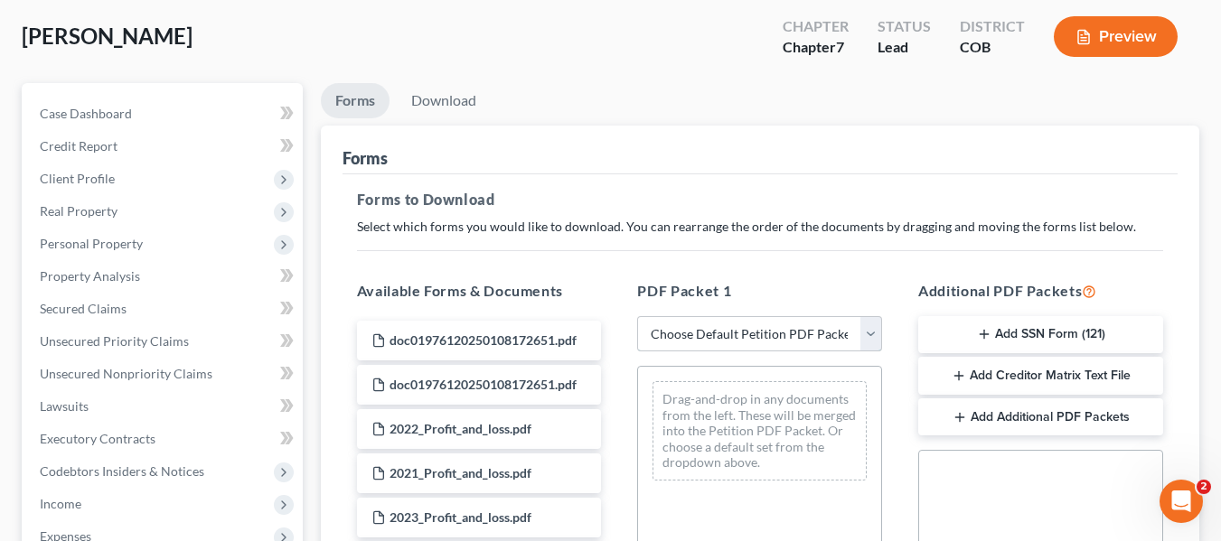
click at [831, 337] on select "Choose Default Petition PDF Packet Complete Bankruptcy Petition (all forms and …" at bounding box center [759, 334] width 245 height 36
select select "0"
click at [637, 316] on select "Choose Default Petition PDF Packet Complete Bankruptcy Petition (all forms and …" at bounding box center [759, 334] width 245 height 36
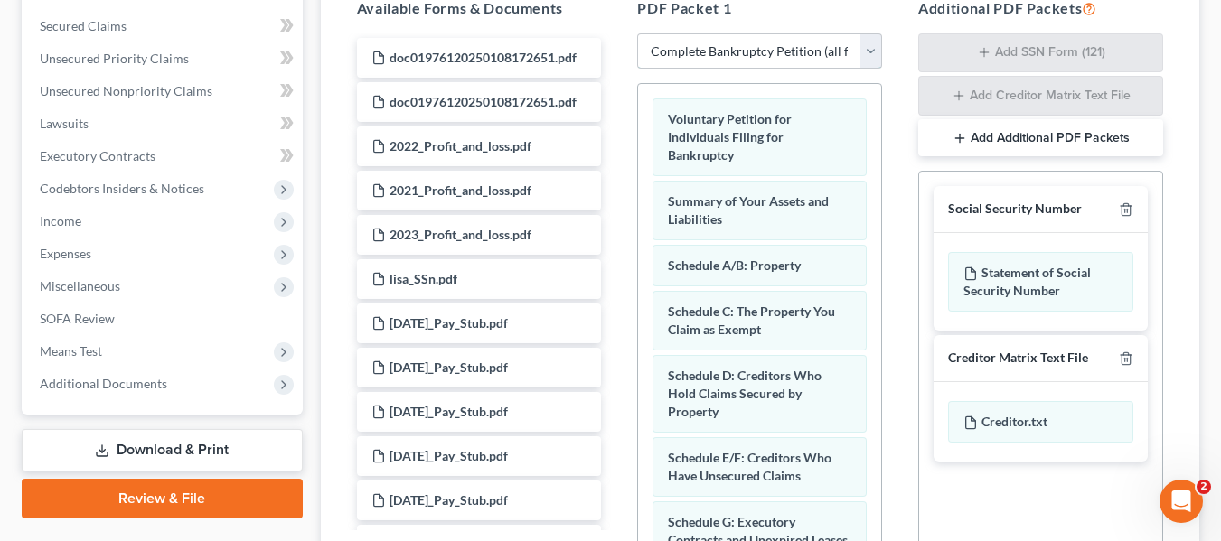
scroll to position [542, 0]
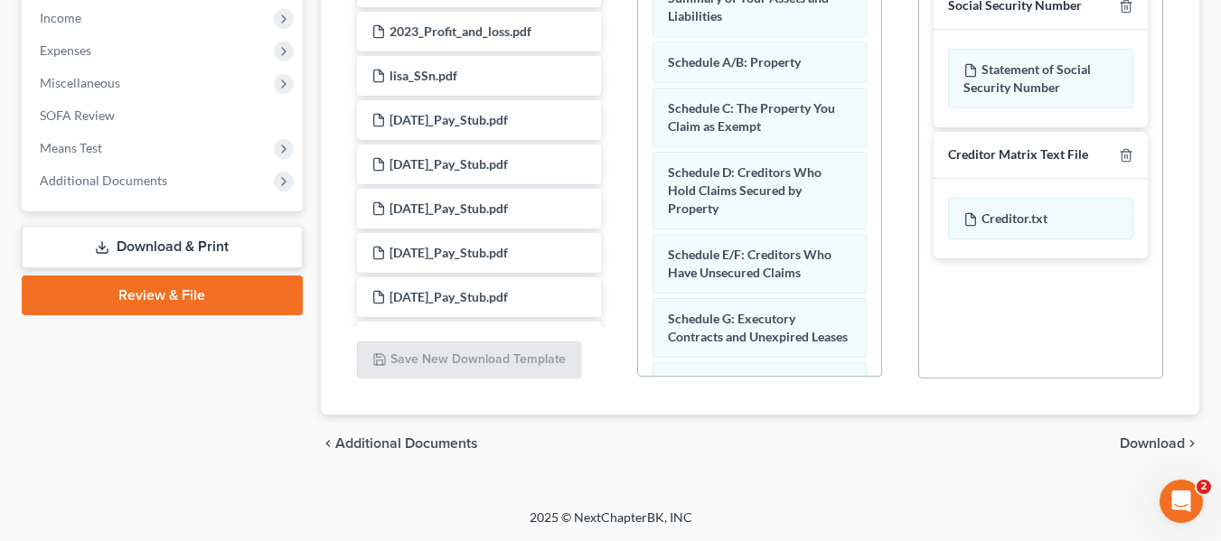
click at [1131, 446] on span "Download" at bounding box center [1152, 443] width 65 height 14
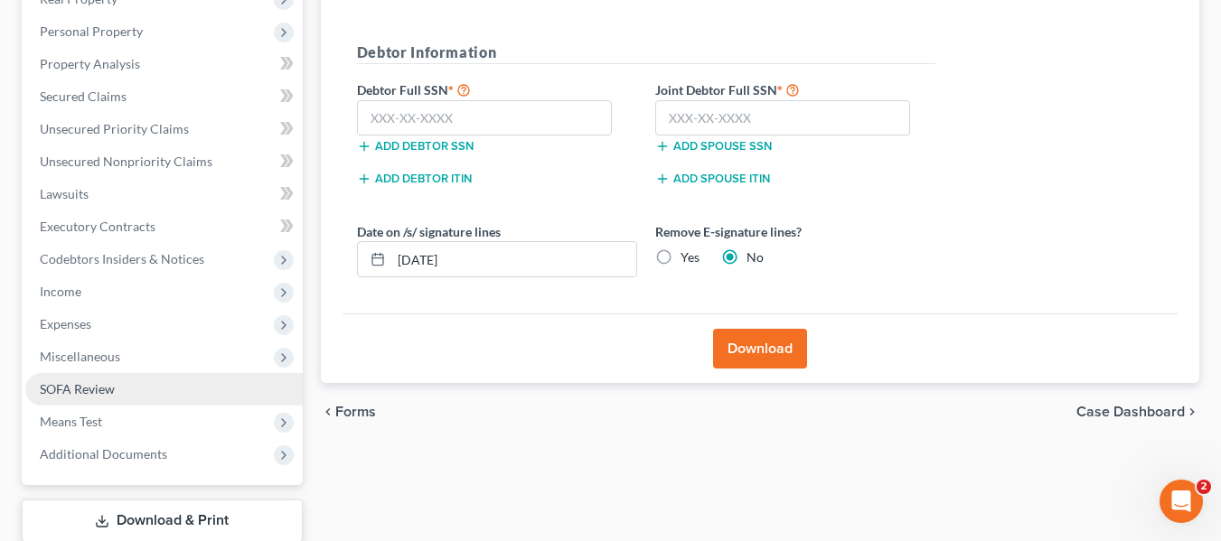
scroll to position [419, 0]
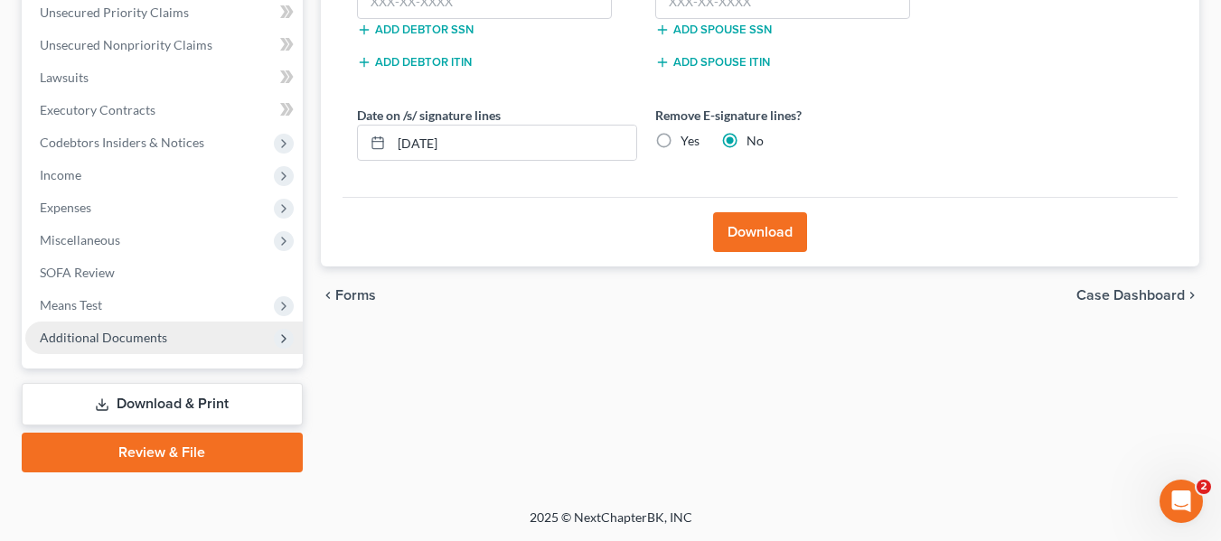
click at [123, 344] on span "Additional Documents" at bounding box center [103, 337] width 127 height 15
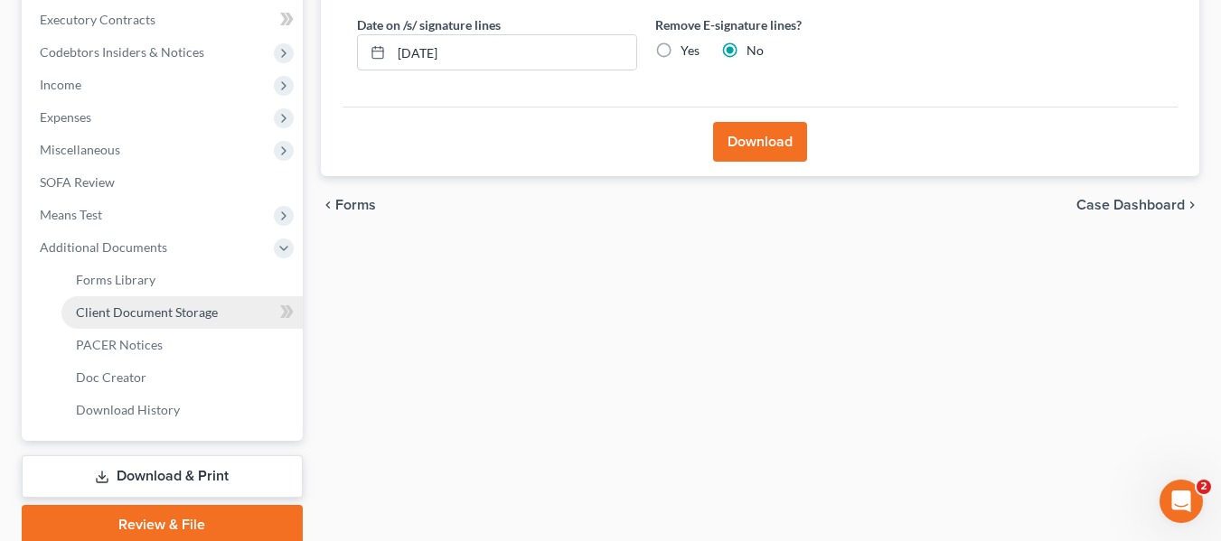
click at [124, 296] on link "Client Document Storage" at bounding box center [181, 312] width 241 height 33
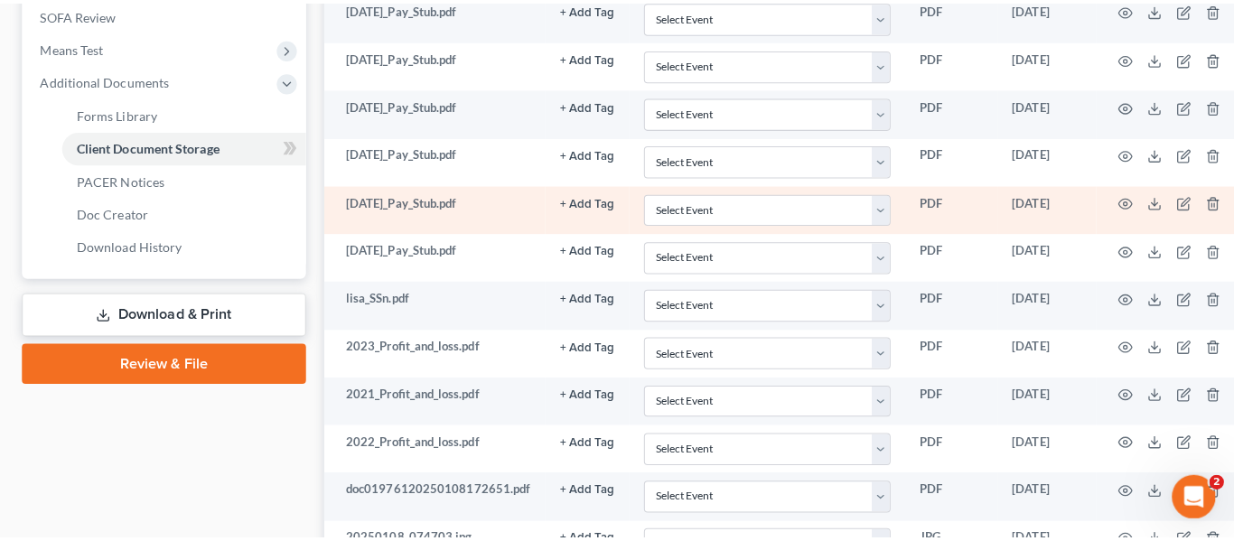
scroll to position [723, 0]
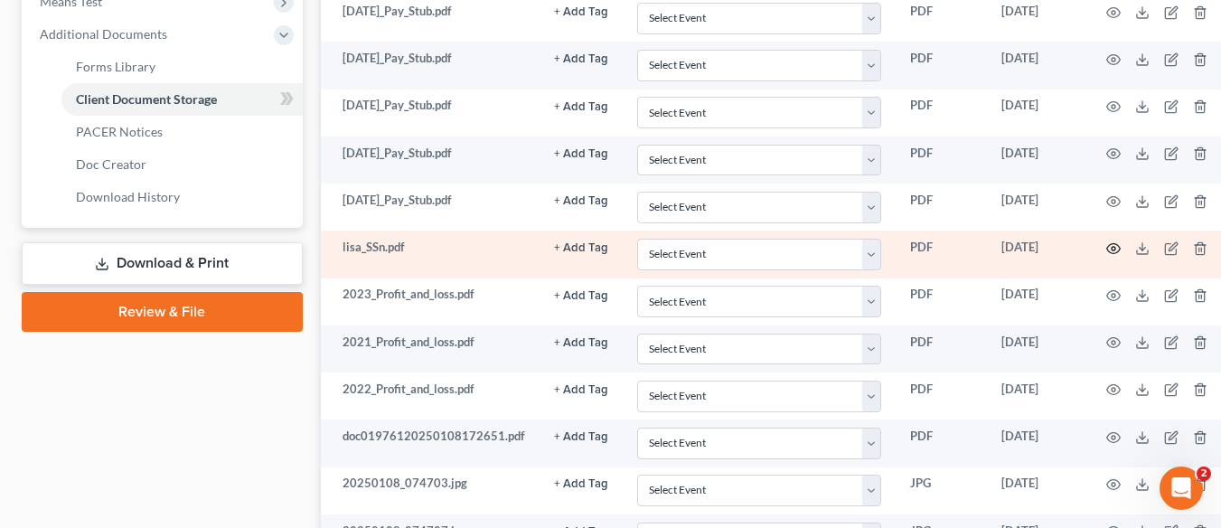
click at [1113, 252] on icon "button" at bounding box center [1113, 248] width 14 height 14
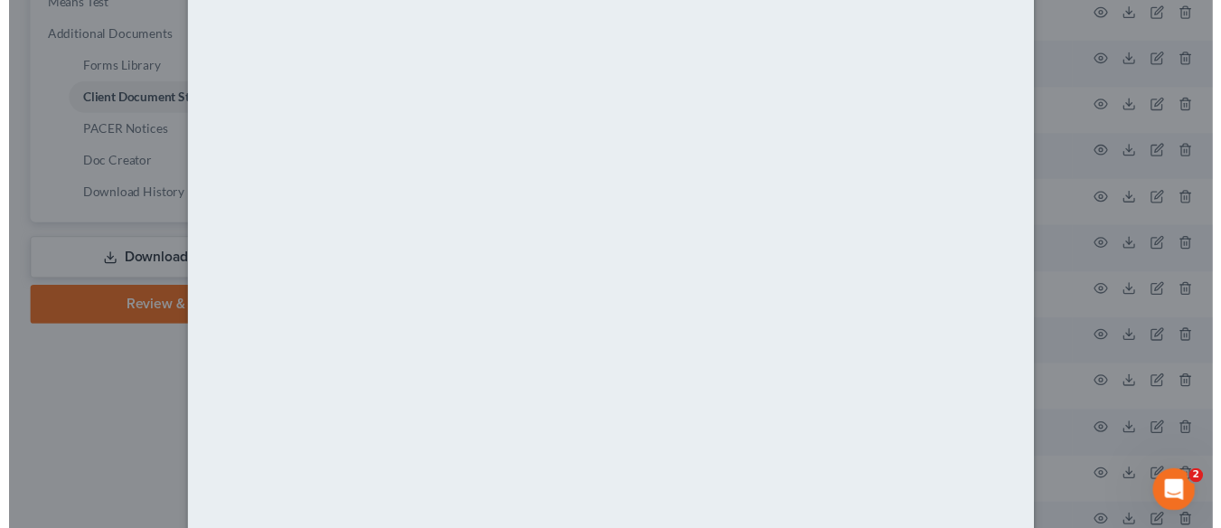
scroll to position [34, 0]
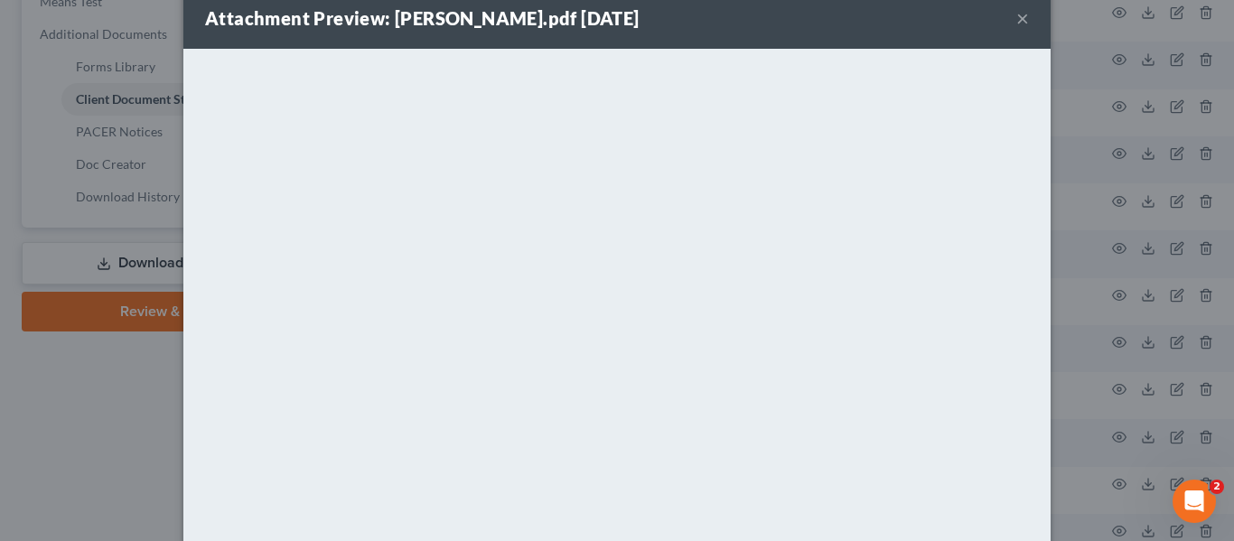
click at [1017, 13] on button "×" at bounding box center [1023, 18] width 13 height 22
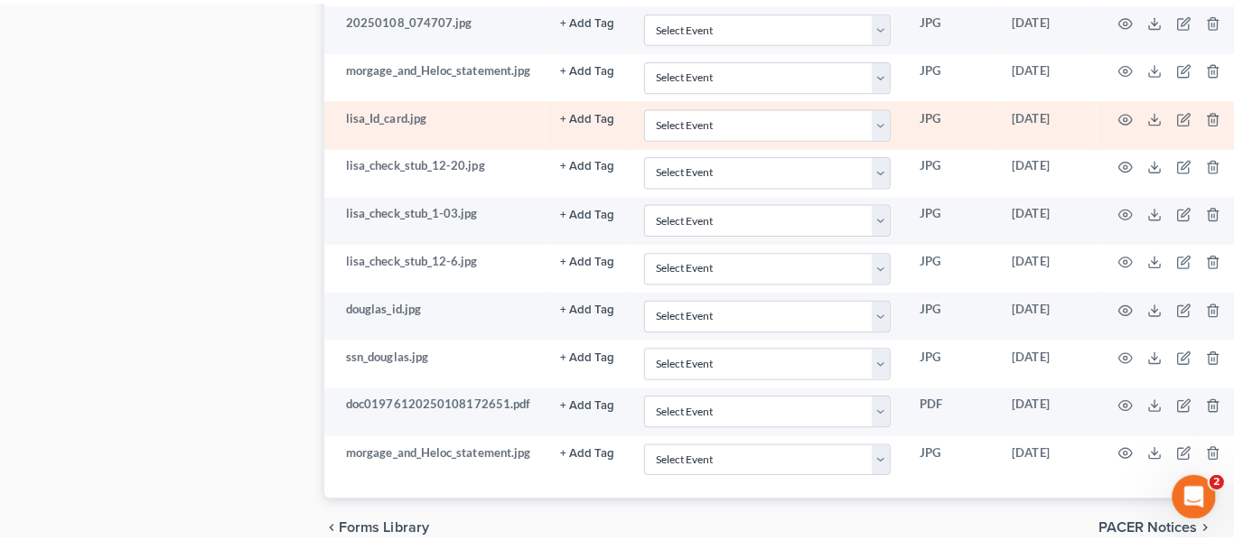
scroll to position [1265, 0]
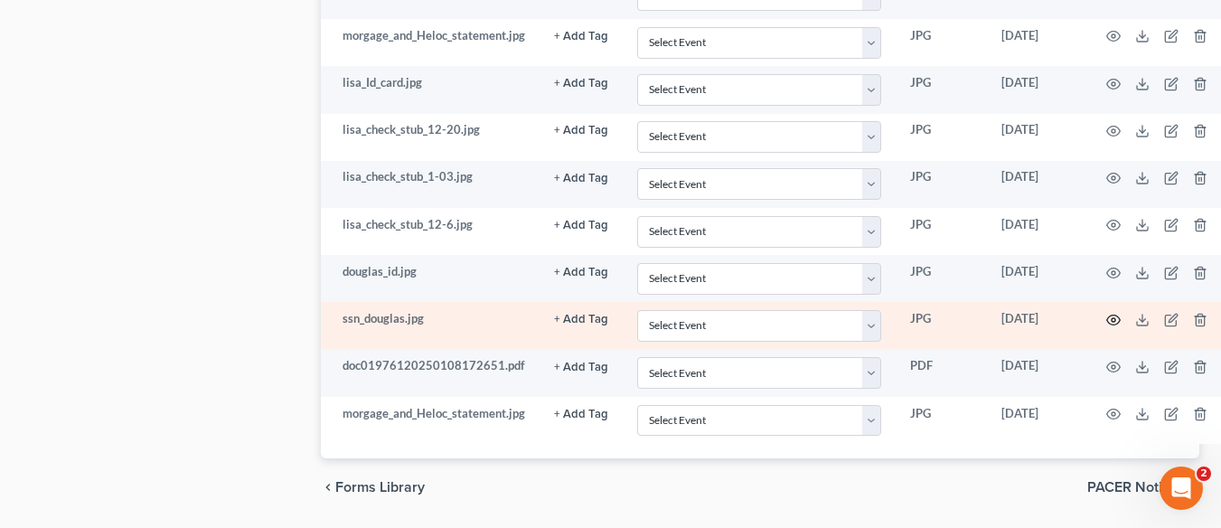
click at [1116, 324] on icon "button" at bounding box center [1113, 320] width 14 height 14
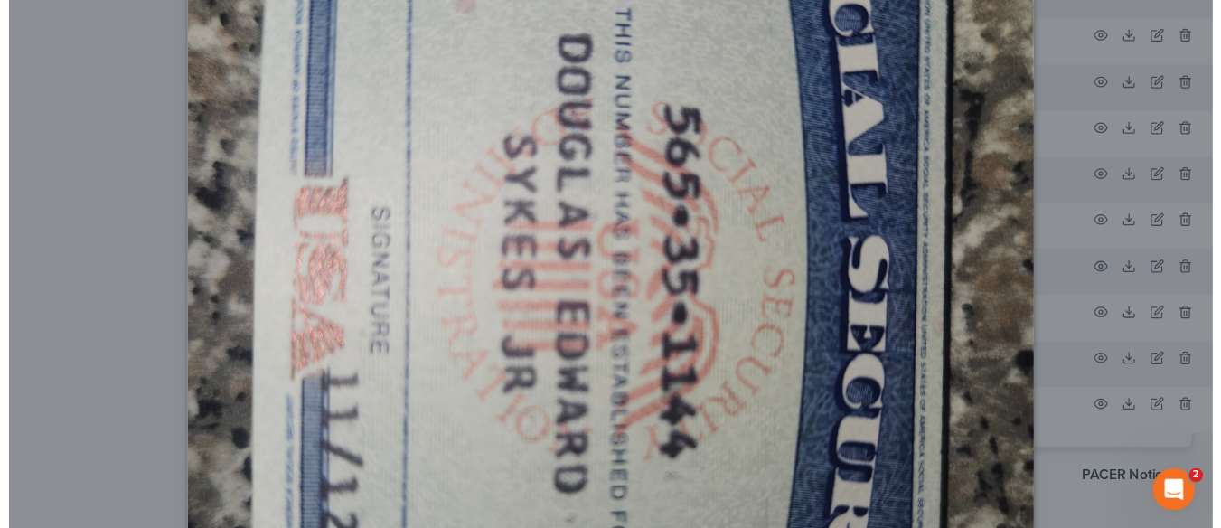
scroll to position [361, 0]
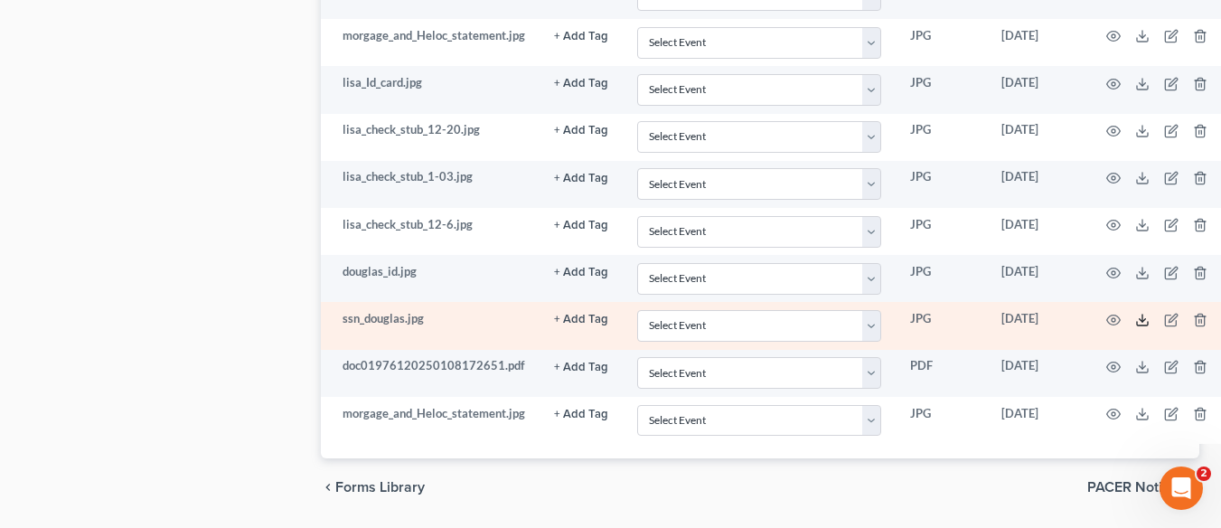
click at [1144, 320] on icon at bounding box center [1142, 320] width 14 height 14
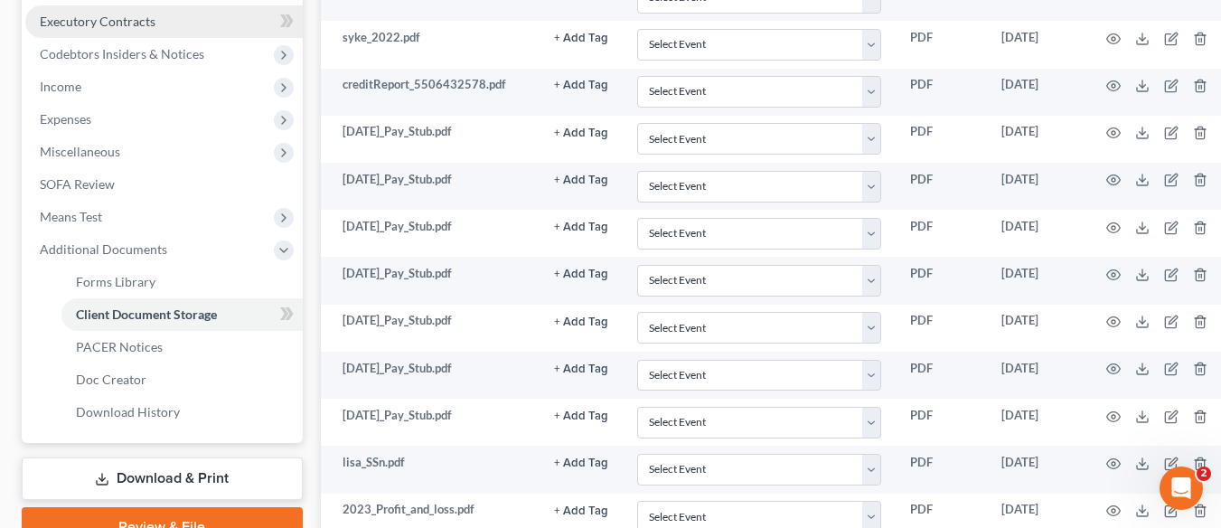
scroll to position [813, 0]
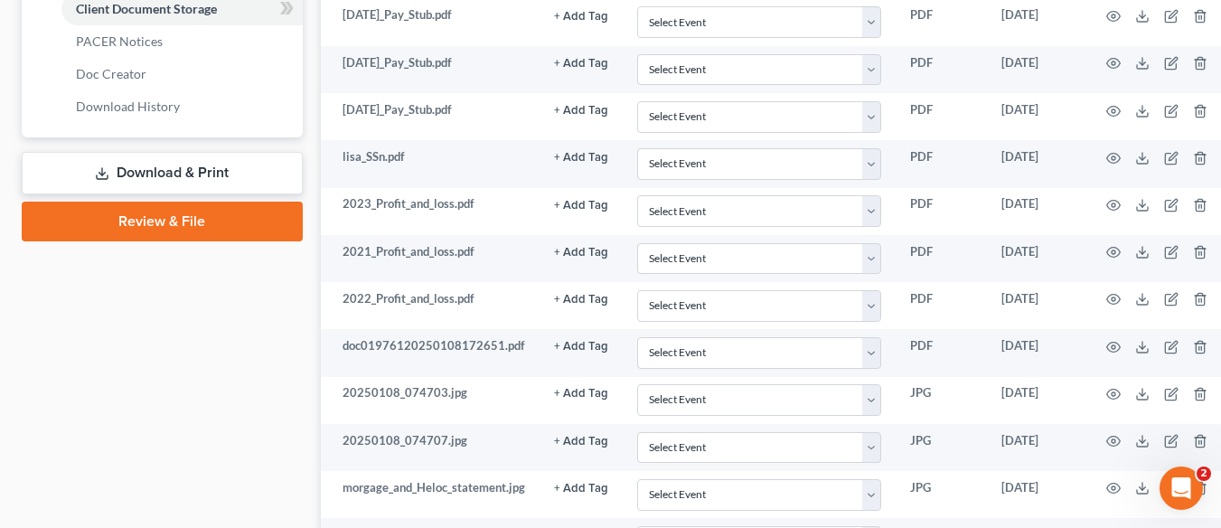
click at [181, 163] on link "Download & Print" at bounding box center [162, 173] width 281 height 42
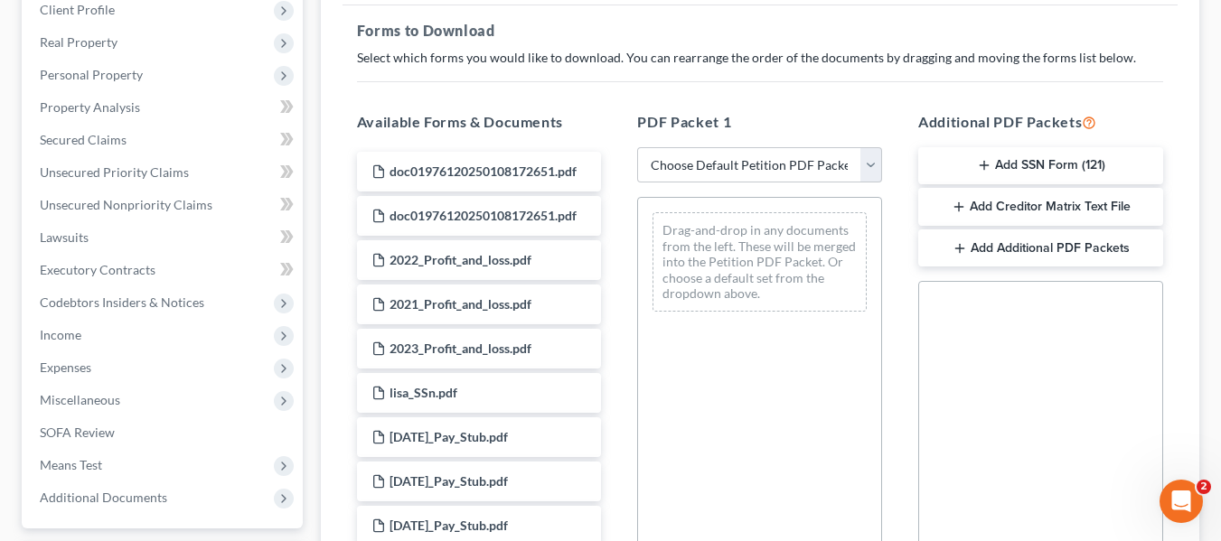
scroll to position [271, 0]
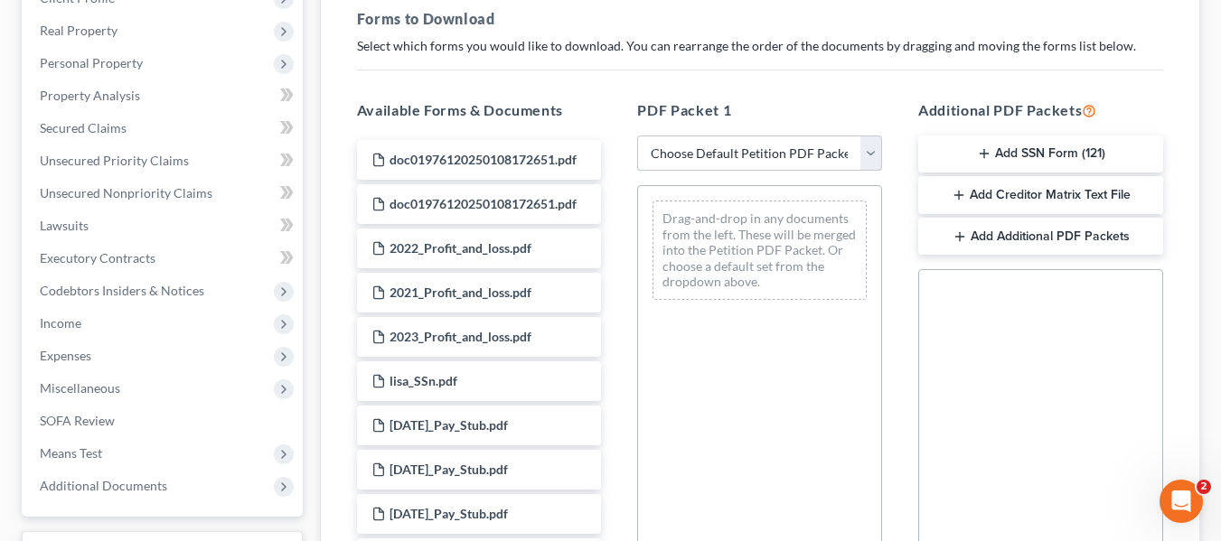
click at [807, 153] on select "Choose Default Petition PDF Packet Complete Bankruptcy Petition (all forms and …" at bounding box center [759, 154] width 245 height 36
select select "0"
click at [637, 136] on select "Choose Default Petition PDF Packet Complete Bankruptcy Petition (all forms and …" at bounding box center [759, 154] width 245 height 36
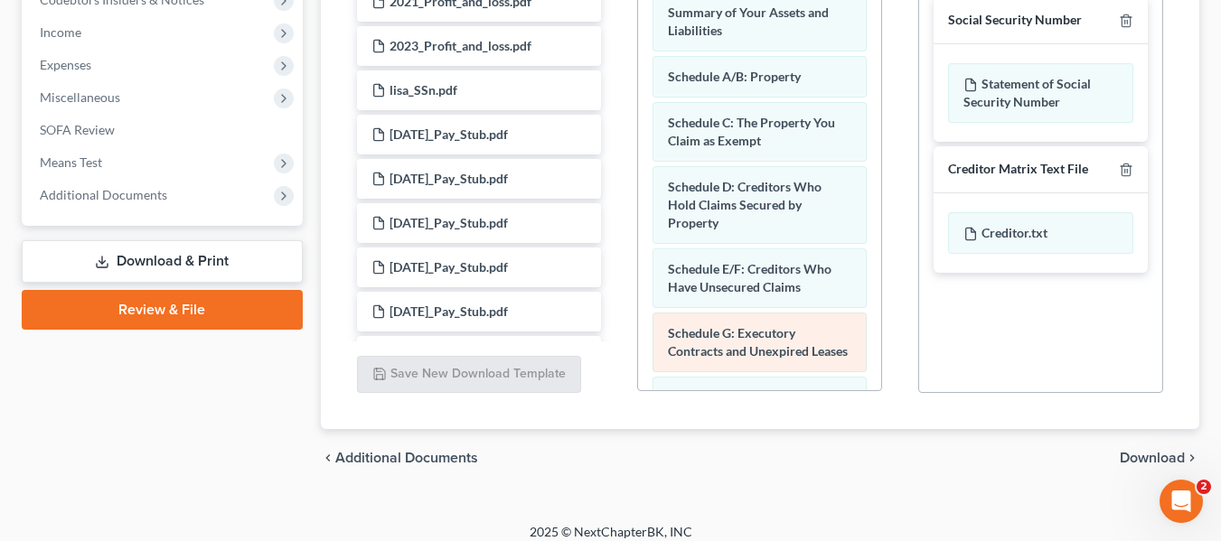
scroll to position [577, 0]
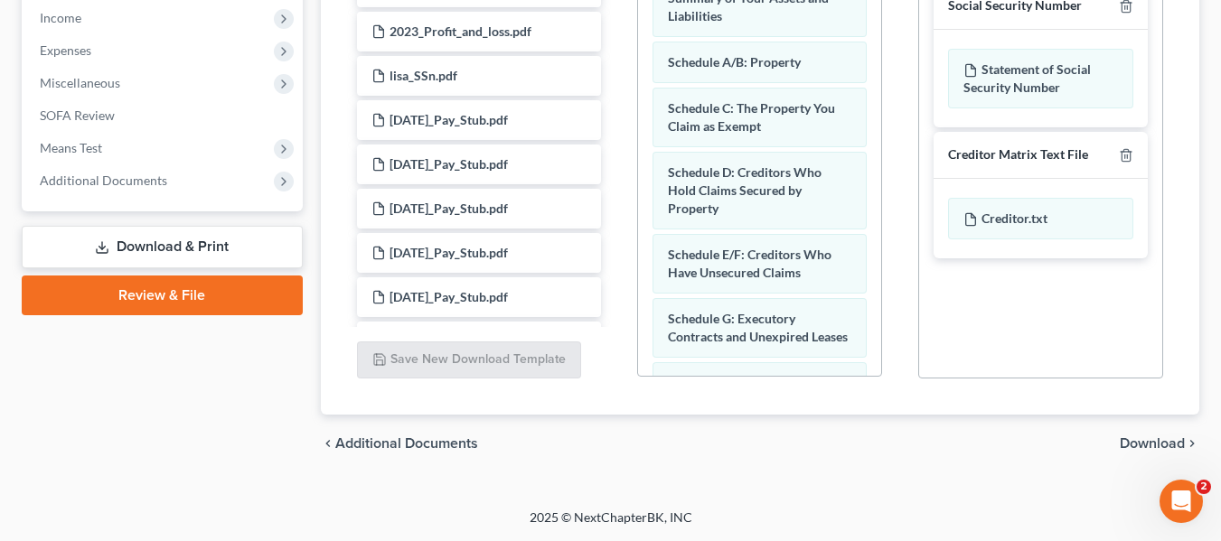
click at [1159, 438] on span "Download" at bounding box center [1152, 443] width 65 height 14
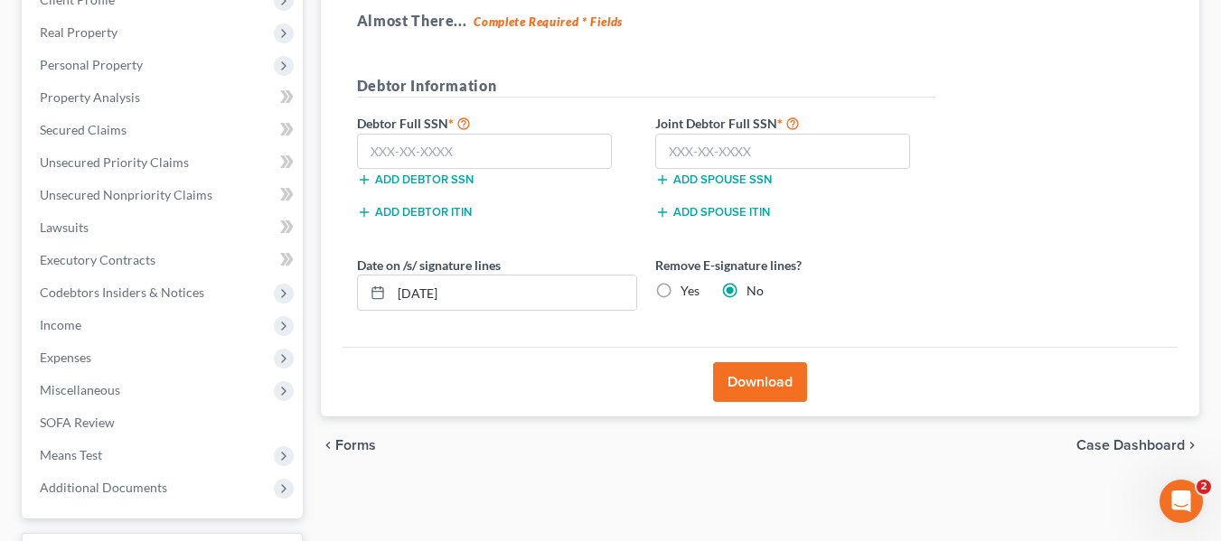
scroll to position [148, 0]
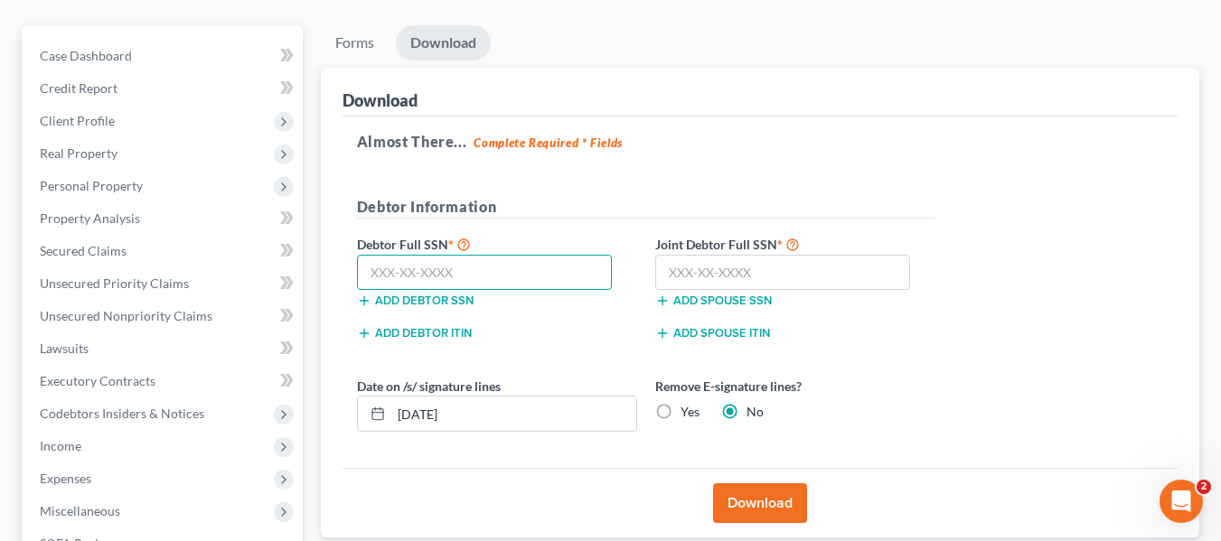
click at [440, 276] on input "text" at bounding box center [485, 273] width 256 height 36
type input "565-35-1144"
click at [525, 277] on input "565-35-1144" at bounding box center [485, 273] width 256 height 36
click at [739, 276] on input "text" at bounding box center [783, 273] width 256 height 36
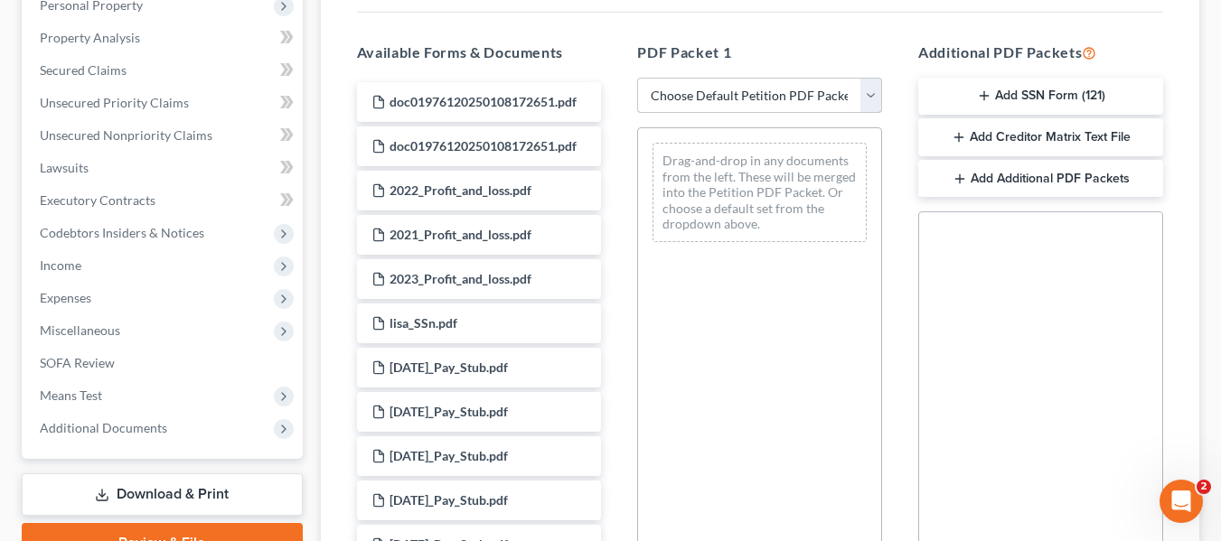
click at [785, 95] on select "Choose Default Petition PDF Packet Complete Bankruptcy Petition (all forms and …" at bounding box center [759, 96] width 245 height 36
select select "0"
click at [637, 78] on select "Choose Default Petition PDF Packet Complete Bankruptcy Petition (all forms and …" at bounding box center [759, 96] width 245 height 36
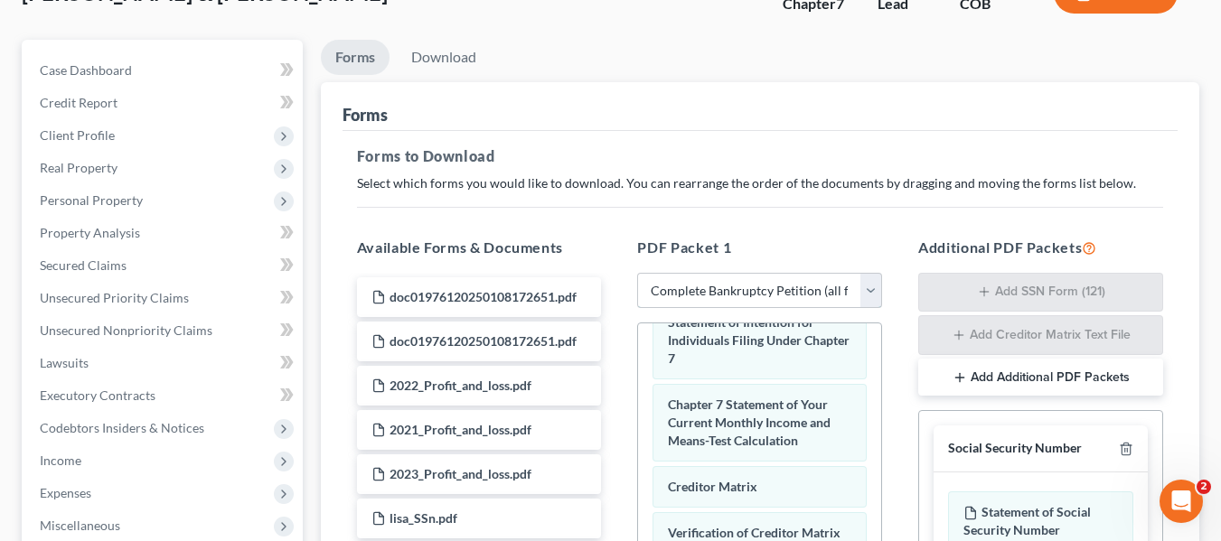
scroll to position [125, 0]
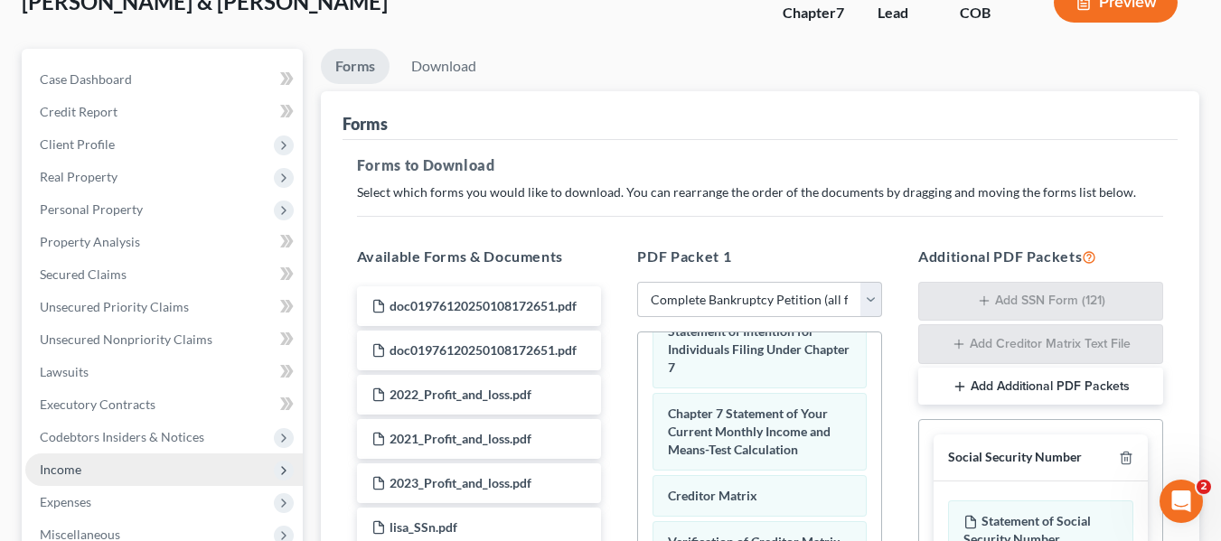
click at [150, 477] on span "Income" at bounding box center [163, 470] width 277 height 33
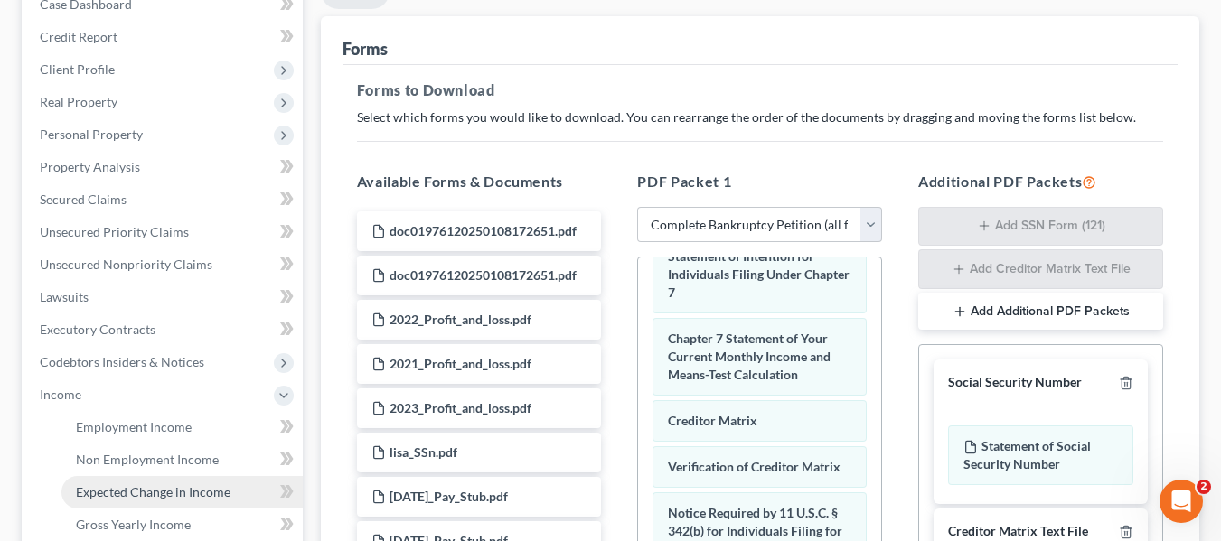
scroll to position [305, 0]
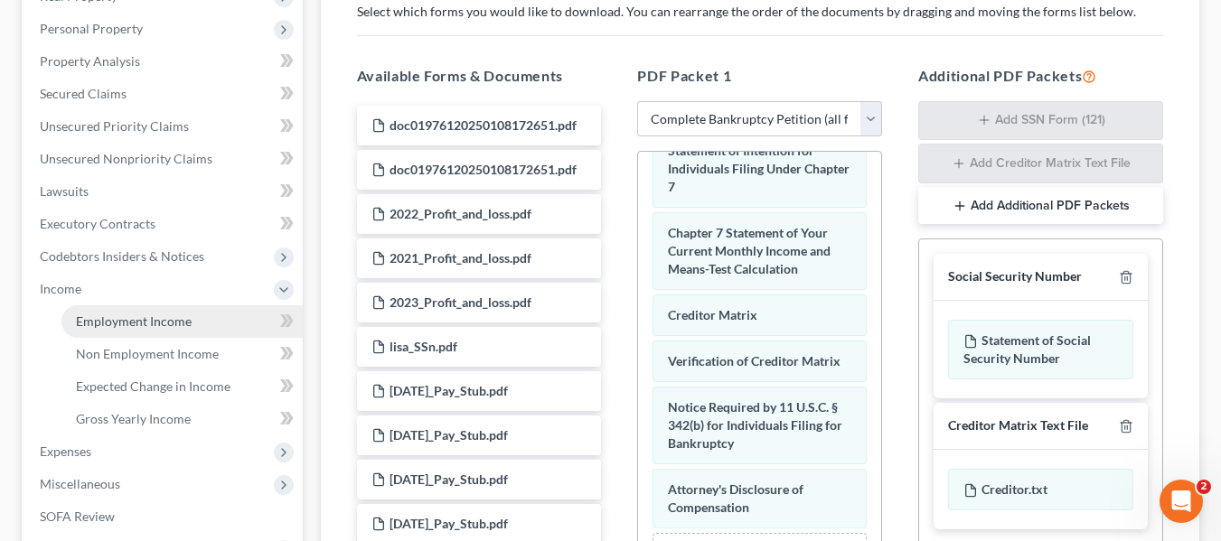
click at [130, 323] on span "Employment Income" at bounding box center [134, 321] width 116 height 15
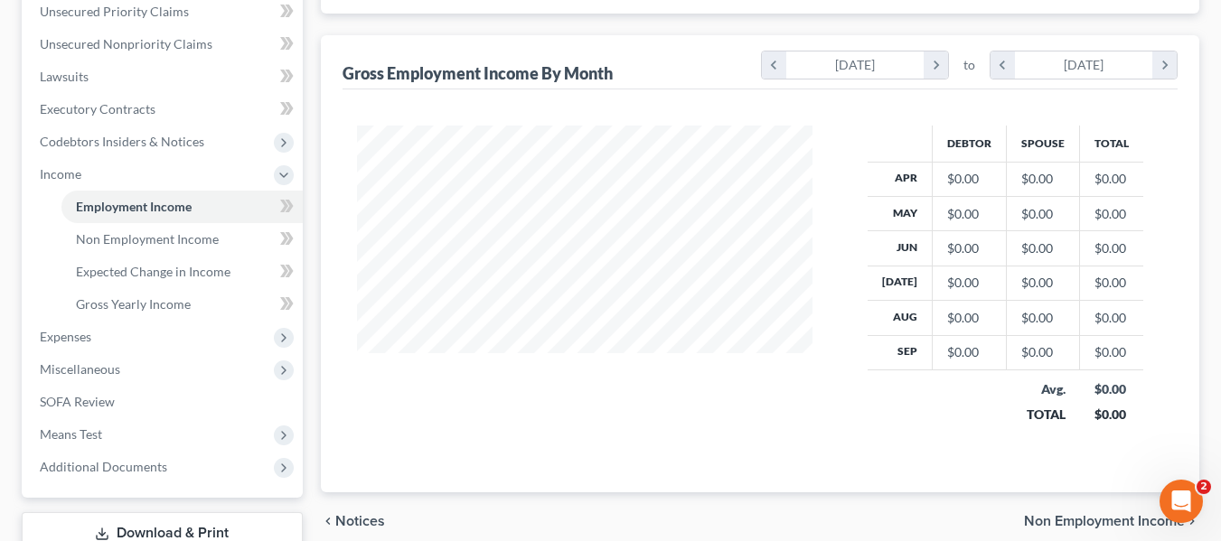
scroll to position [452, 0]
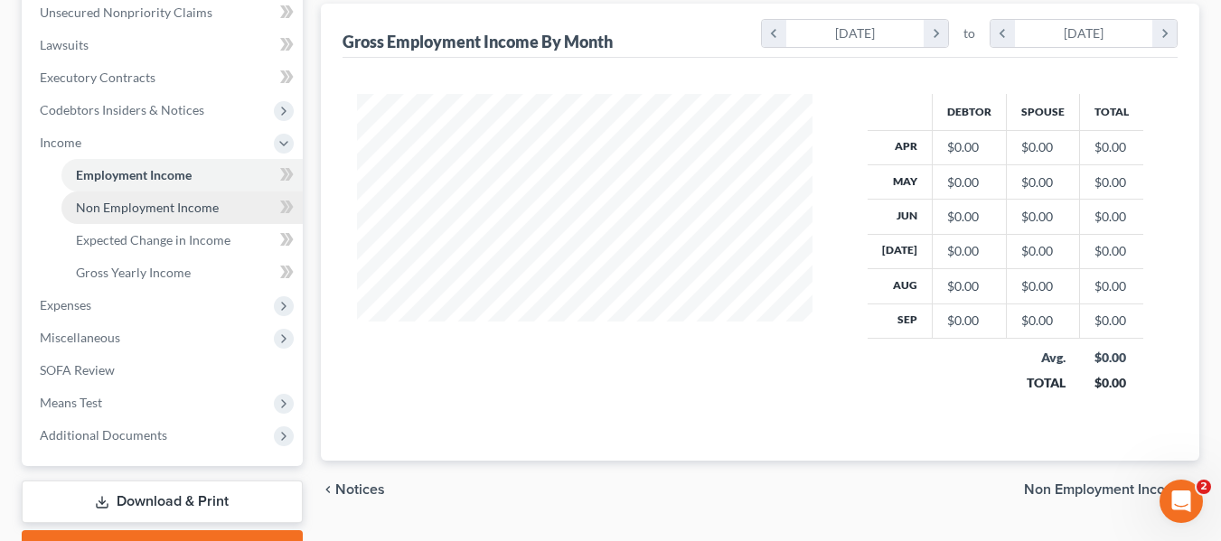
click at [136, 200] on span "Non Employment Income" at bounding box center [147, 207] width 143 height 15
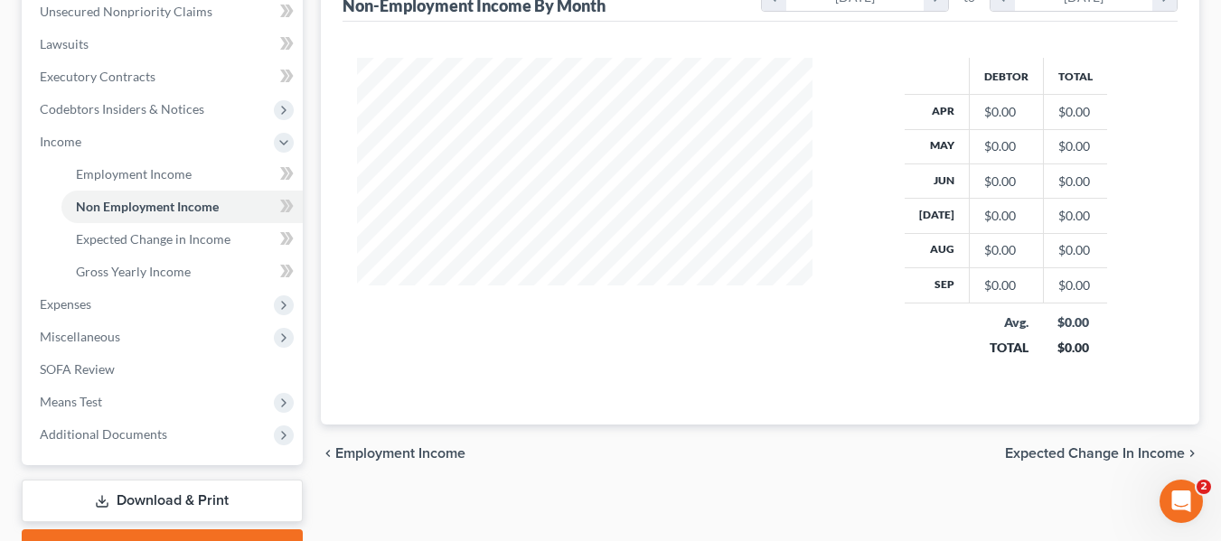
scroll to position [542, 0]
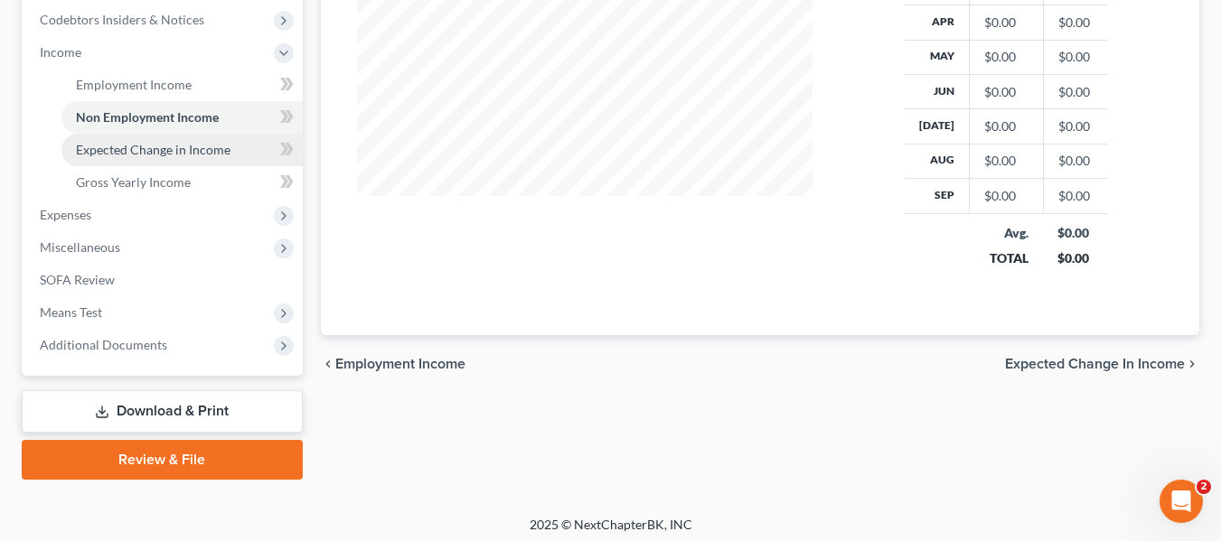
click at [112, 146] on span "Expected Change in Income" at bounding box center [153, 149] width 155 height 15
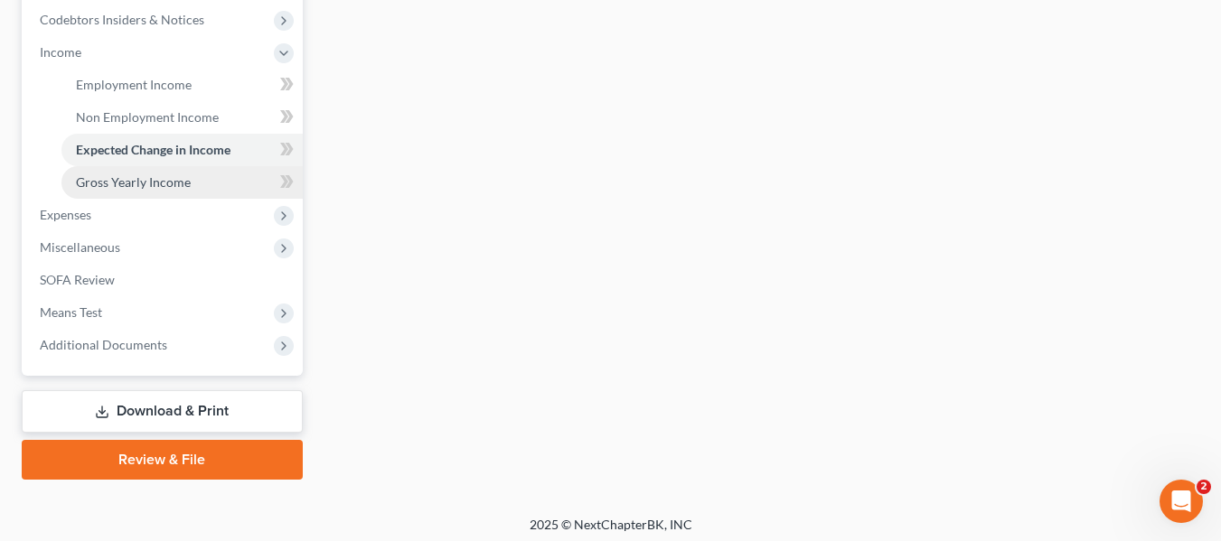
click at [140, 183] on span "Gross Yearly Income" at bounding box center [133, 181] width 115 height 15
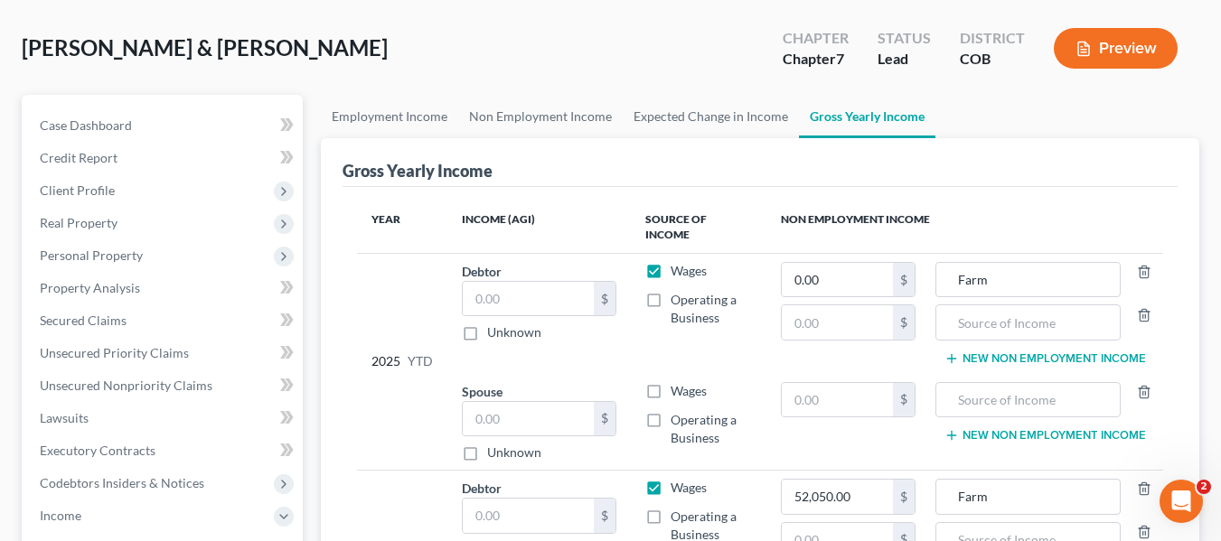
scroll to position [271, 0]
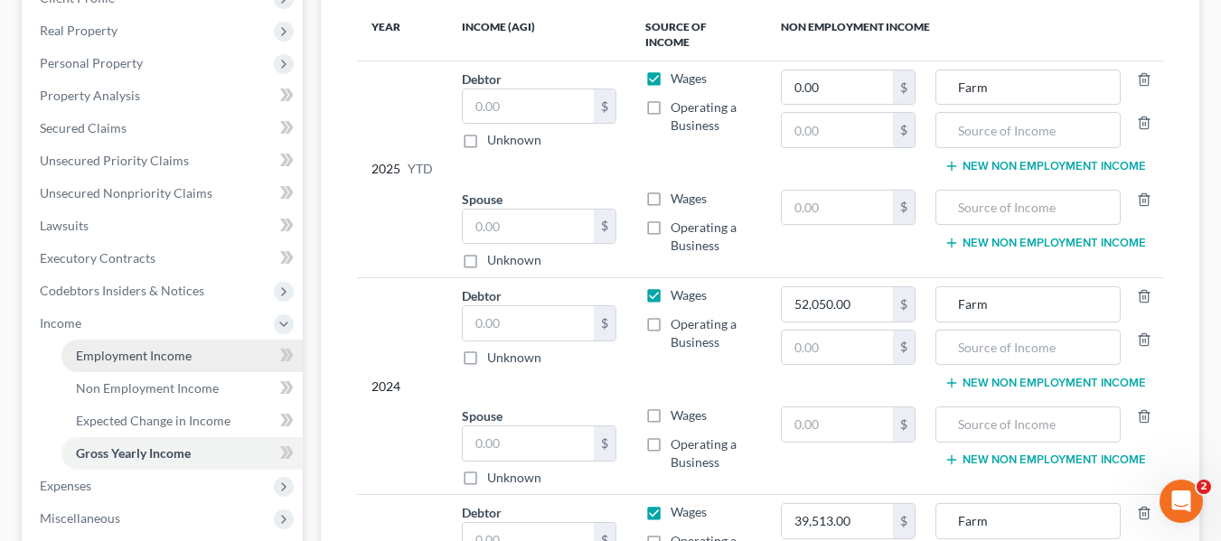
click at [100, 357] on span "Employment Income" at bounding box center [134, 355] width 116 height 15
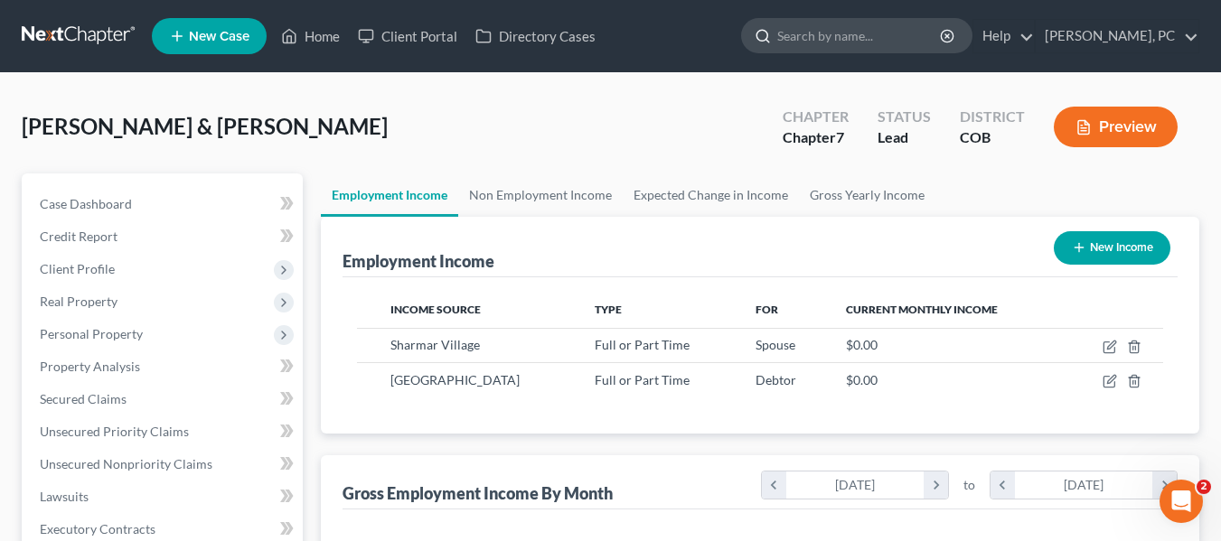
click at [898, 42] on input "search" at bounding box center [859, 35] width 165 height 33
type input "doug sykes"
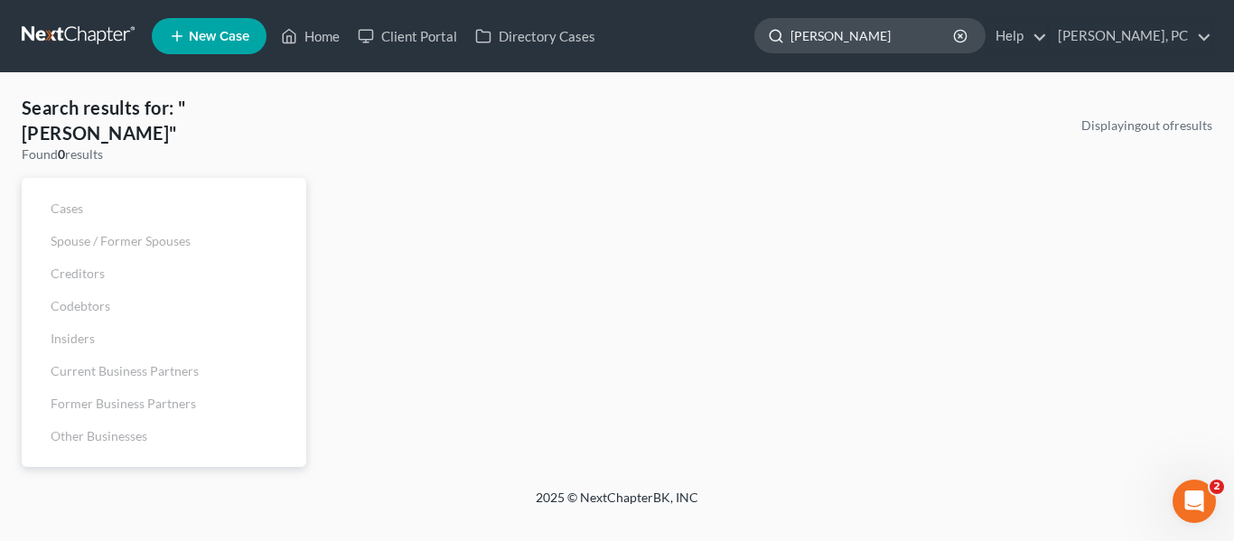
click at [913, 31] on input "doug sykes" at bounding box center [873, 35] width 165 height 33
type input "[PERSON_NAME]"
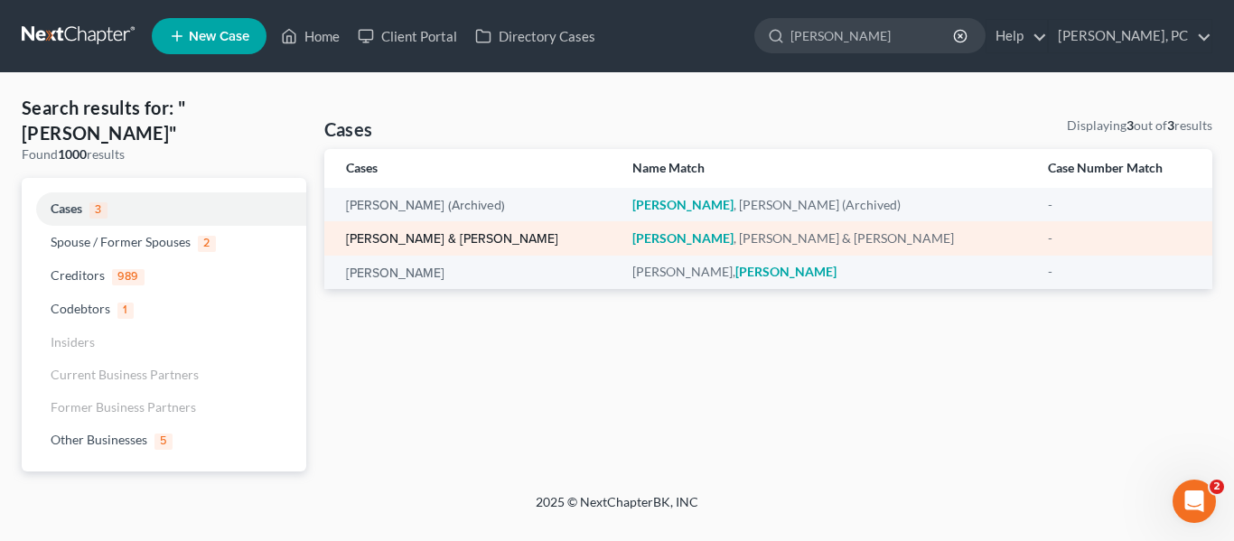
click at [406, 240] on link "Sykes, Douglas & Lisa" at bounding box center [452, 239] width 212 height 13
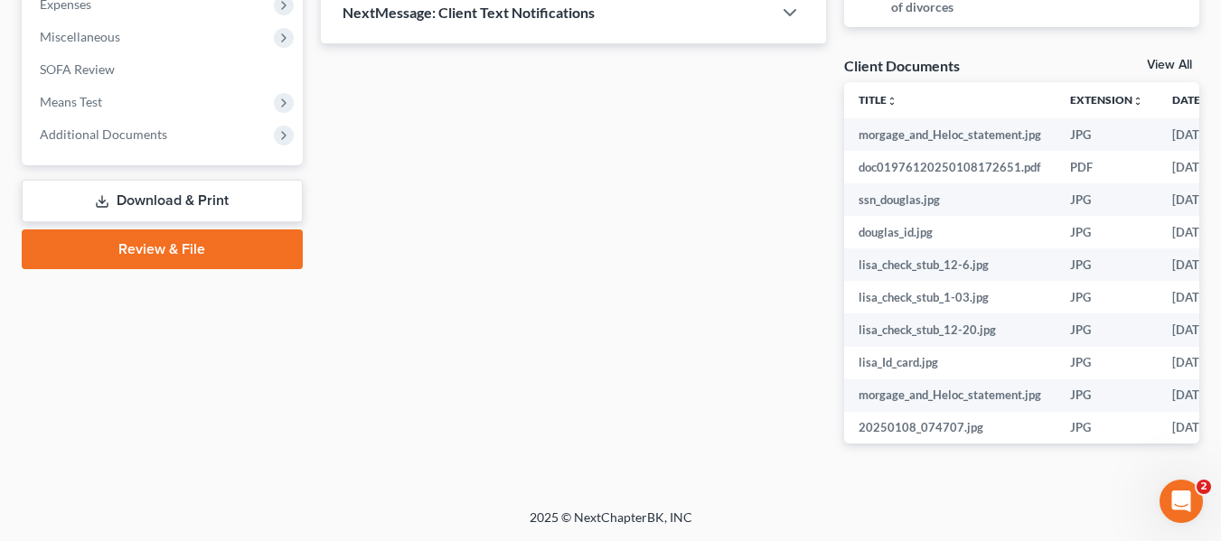
scroll to position [352, 0]
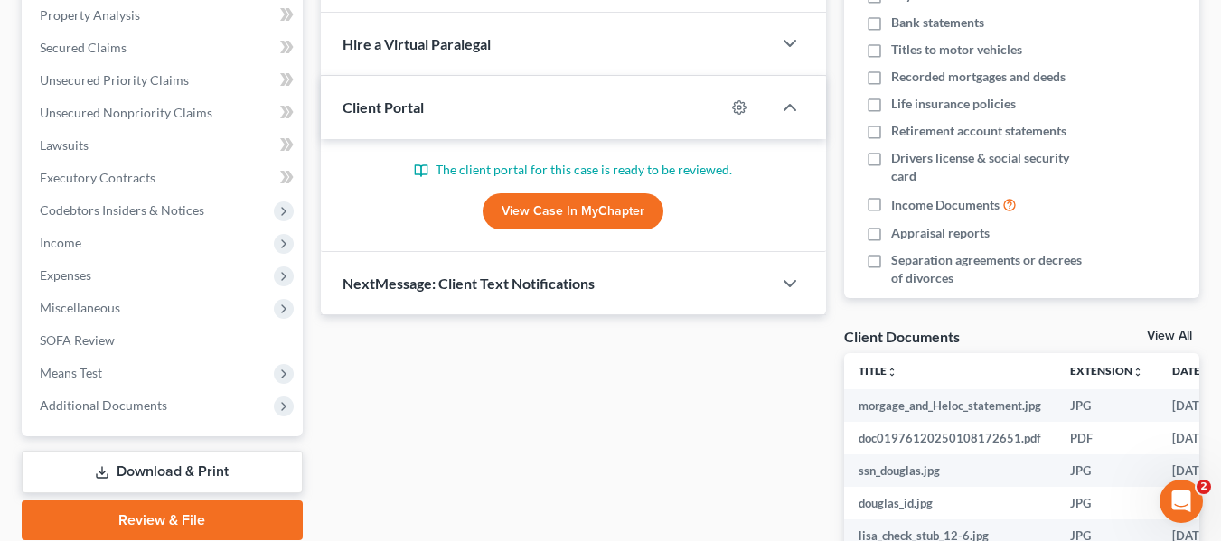
click at [561, 203] on link "View Case in MyChapter" at bounding box center [573, 211] width 181 height 36
